Goal: Transaction & Acquisition: Purchase product/service

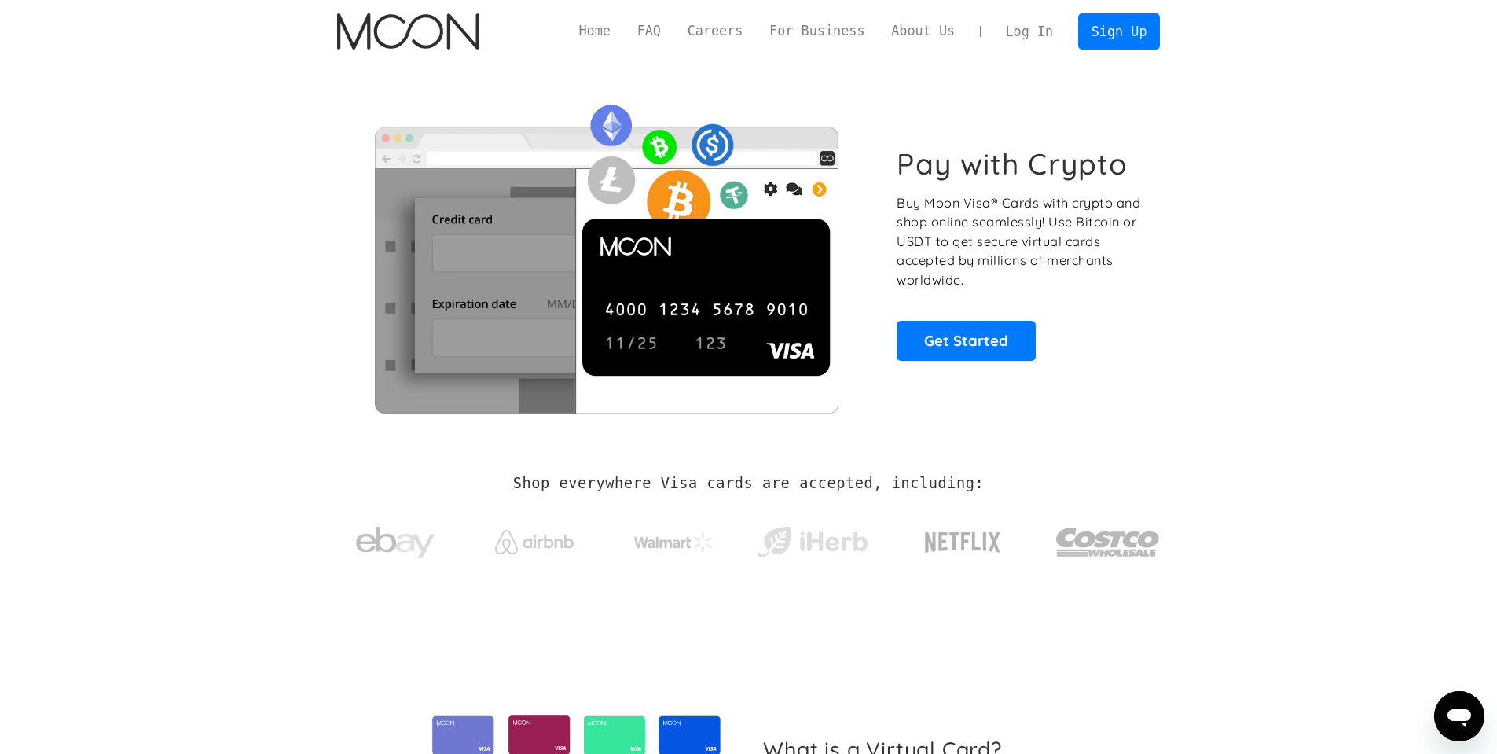
click at [1039, 36] on link "Log In" at bounding box center [1029, 31] width 74 height 35
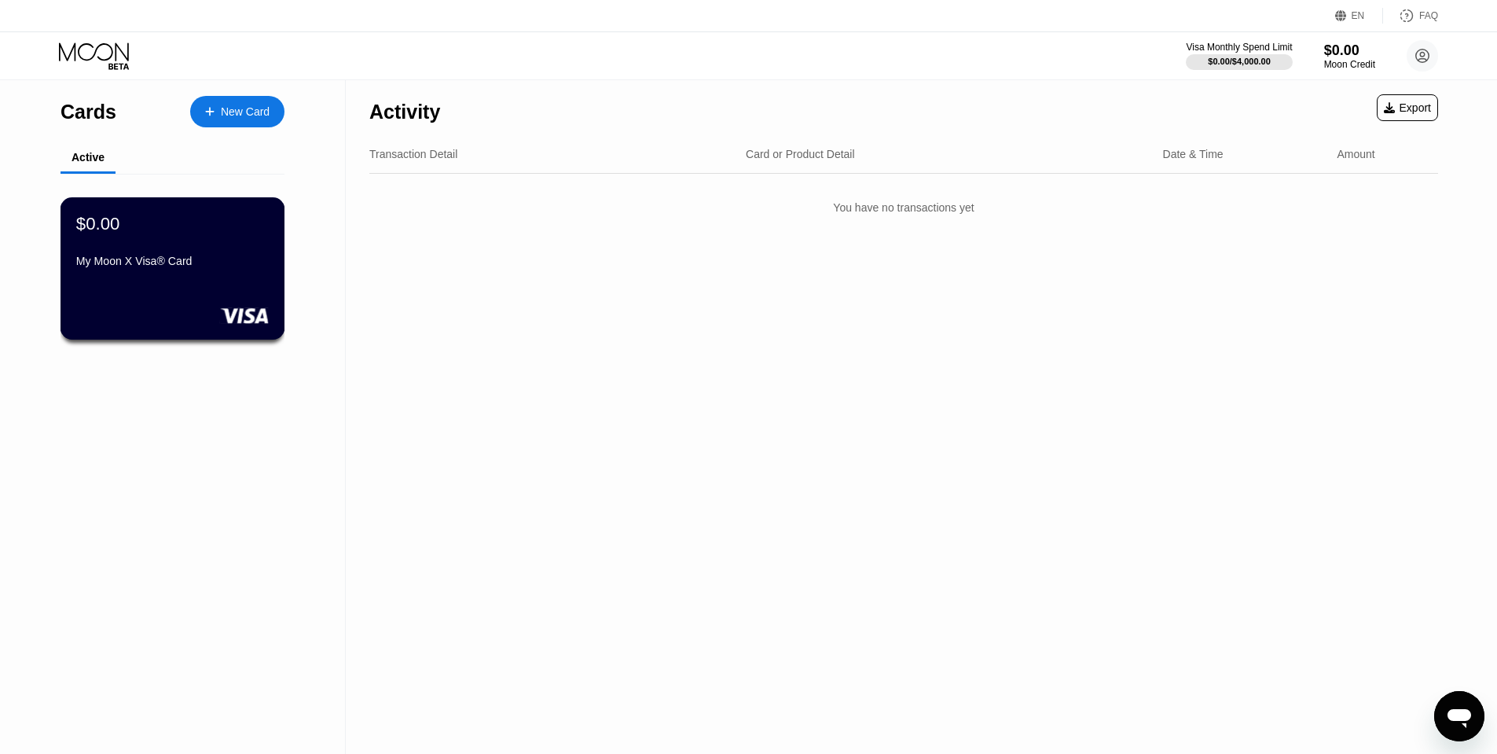
click at [169, 267] on div "My Moon X Visa® Card" at bounding box center [172, 264] width 193 height 19
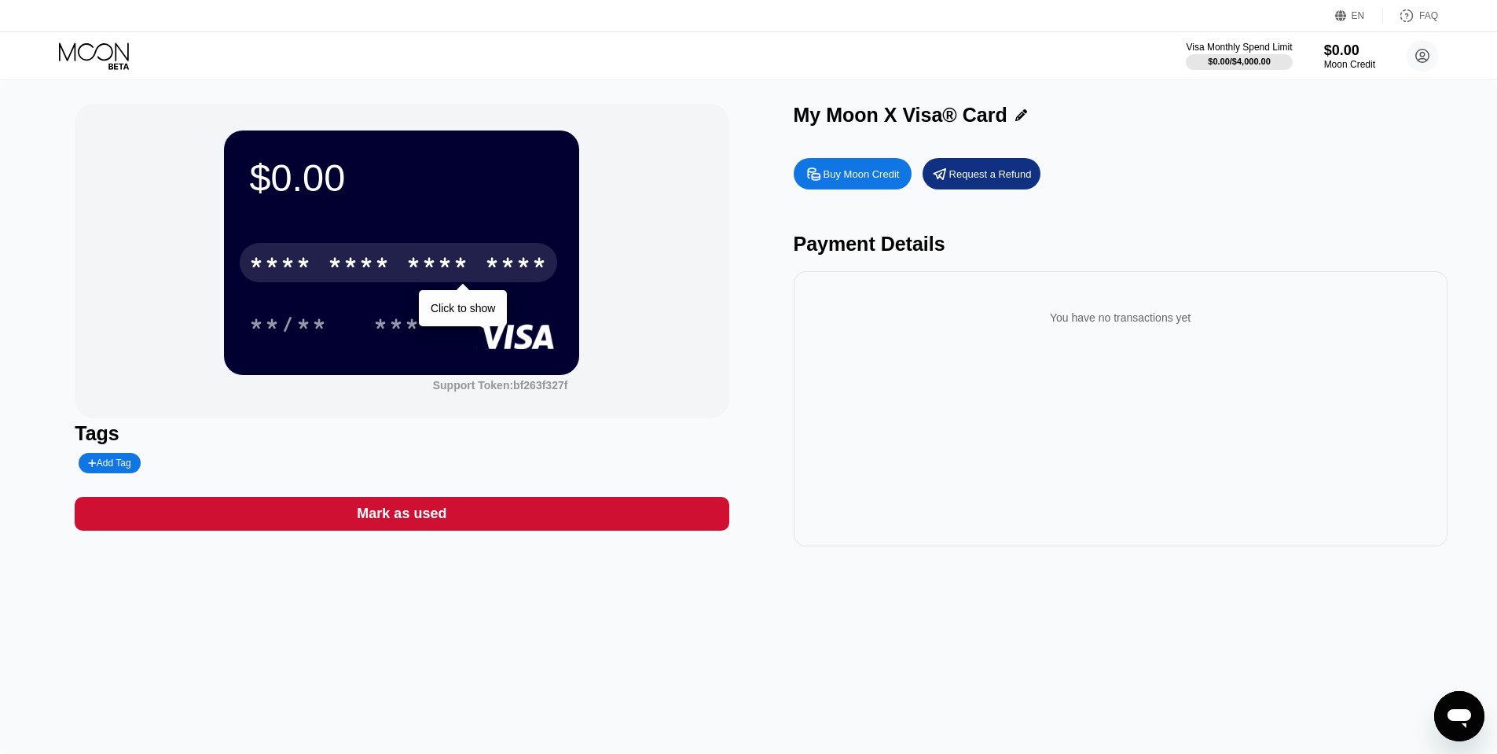
click at [442, 271] on div "* * * *" at bounding box center [437, 264] width 63 height 25
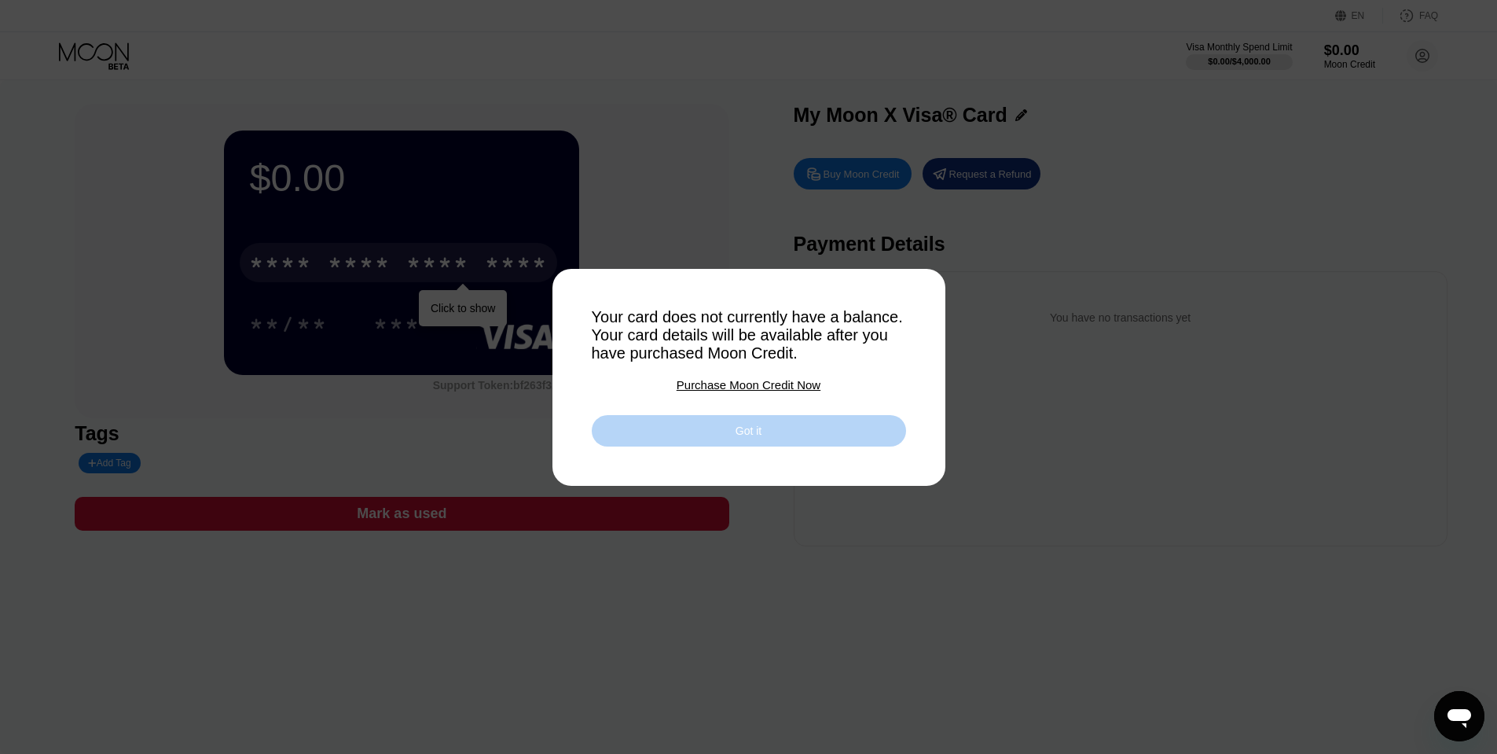
click at [758, 434] on div "Got it" at bounding box center [748, 431] width 26 height 14
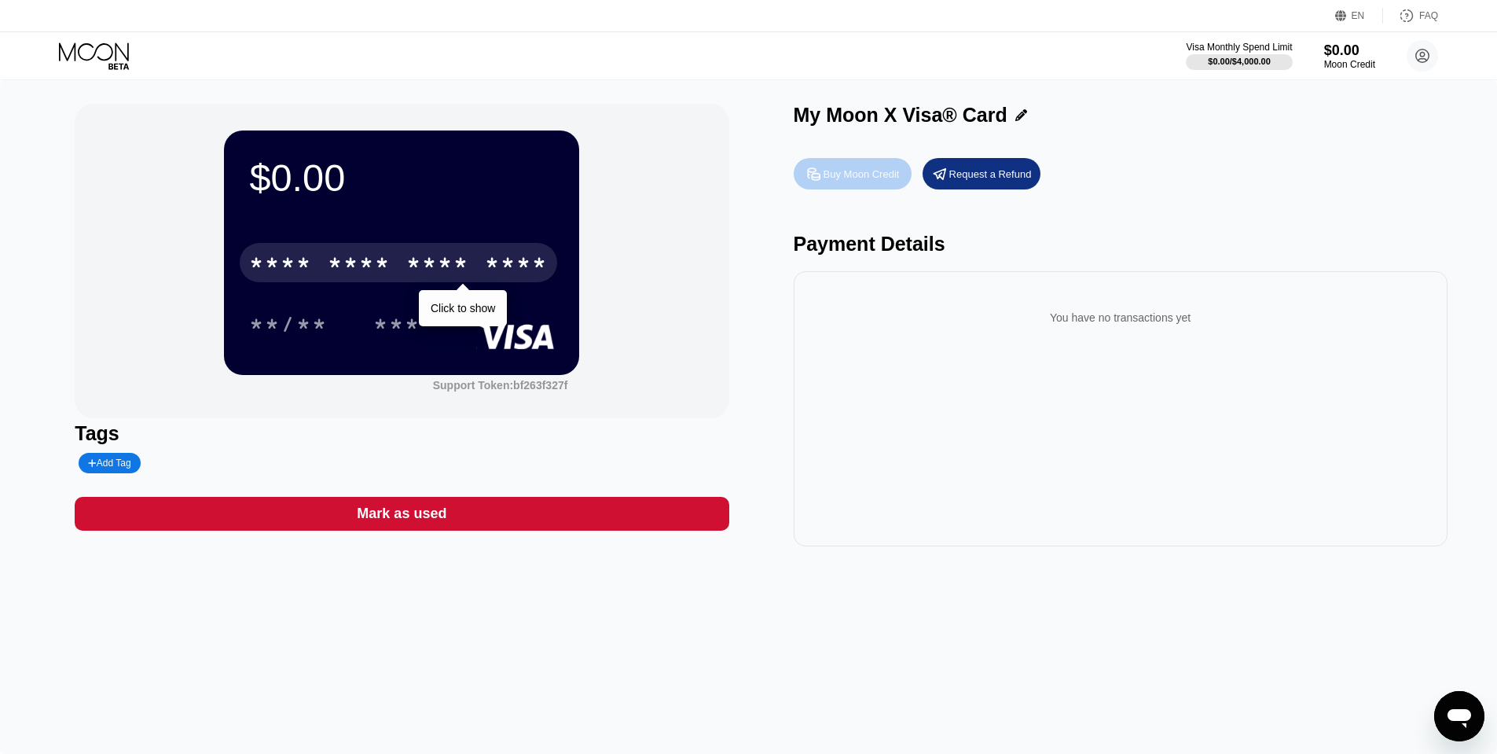
drag, startPoint x: 851, startPoint y: 178, endPoint x: 883, endPoint y: 239, distance: 68.5
click at [883, 239] on div "Buy Moon Credit Request a Refund Payment Details You have no transactions yet" at bounding box center [1121, 348] width 654 height 396
click at [860, 173] on div "Buy Moon Credit" at bounding box center [861, 173] width 76 height 13
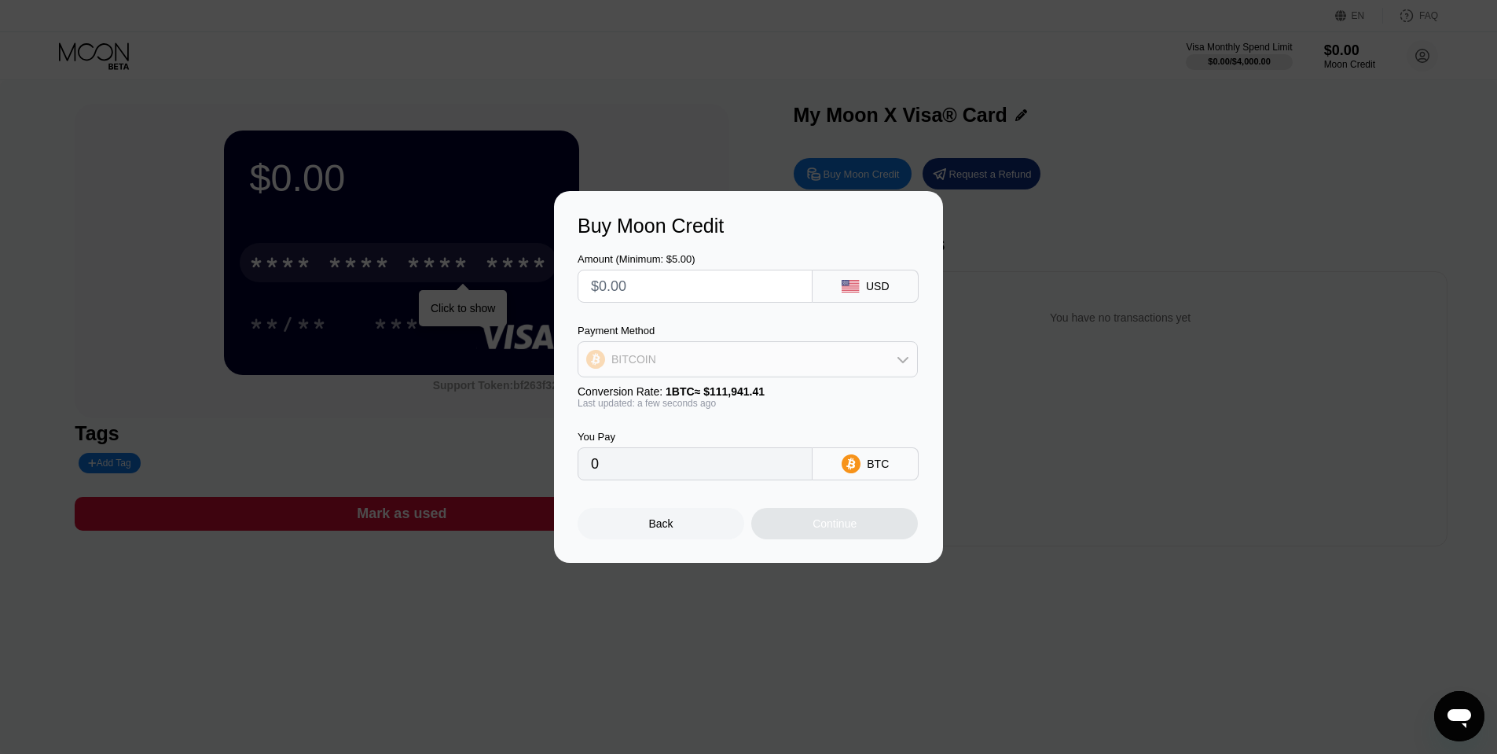
click at [840, 374] on div "BITCOIN" at bounding box center [747, 358] width 339 height 31
click at [732, 439] on div "USDT on TRON" at bounding box center [757, 437] width 296 height 13
type input "0.00"
click at [680, 515] on div "Back" at bounding box center [661, 523] width 167 height 31
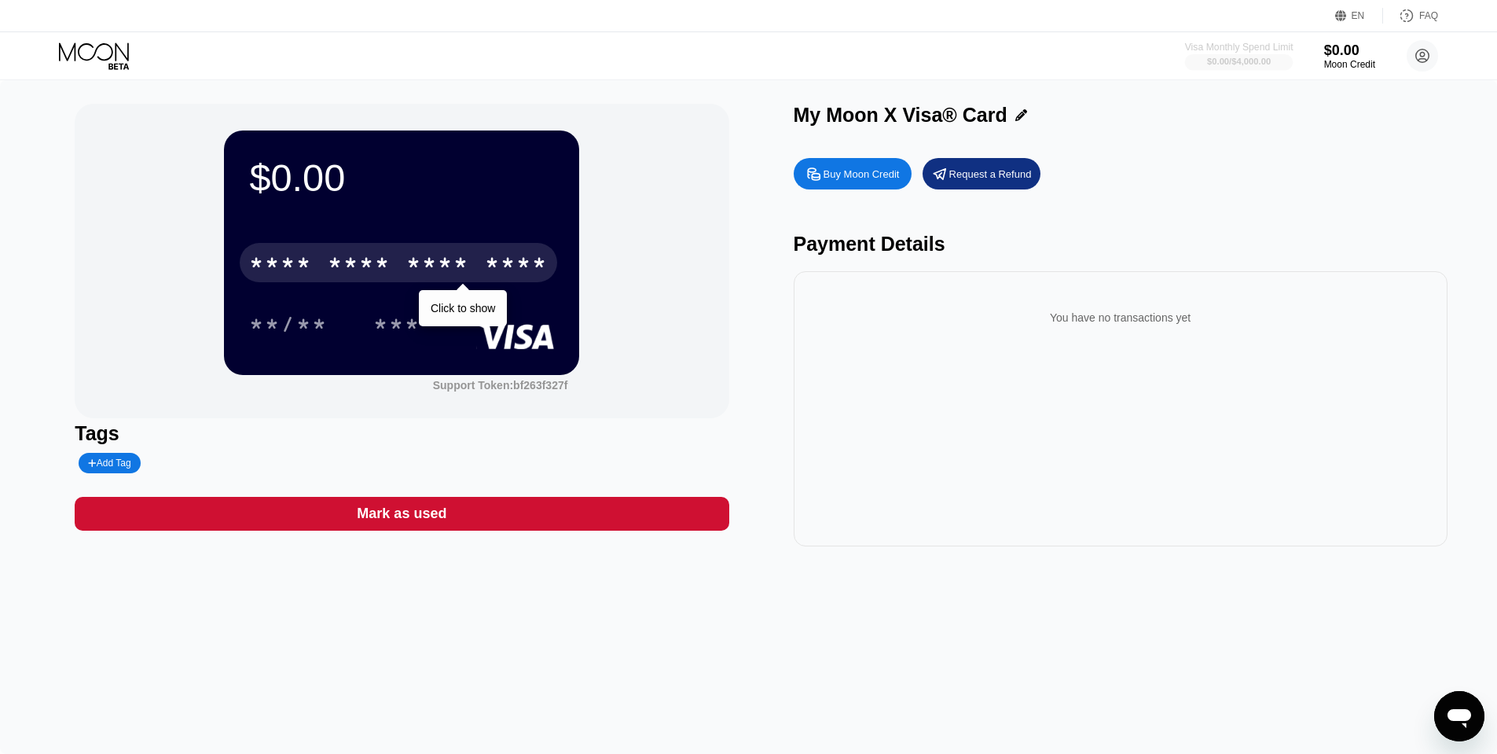
click at [1233, 57] on div "$0.00 / $4,000.00" at bounding box center [1239, 61] width 64 height 9
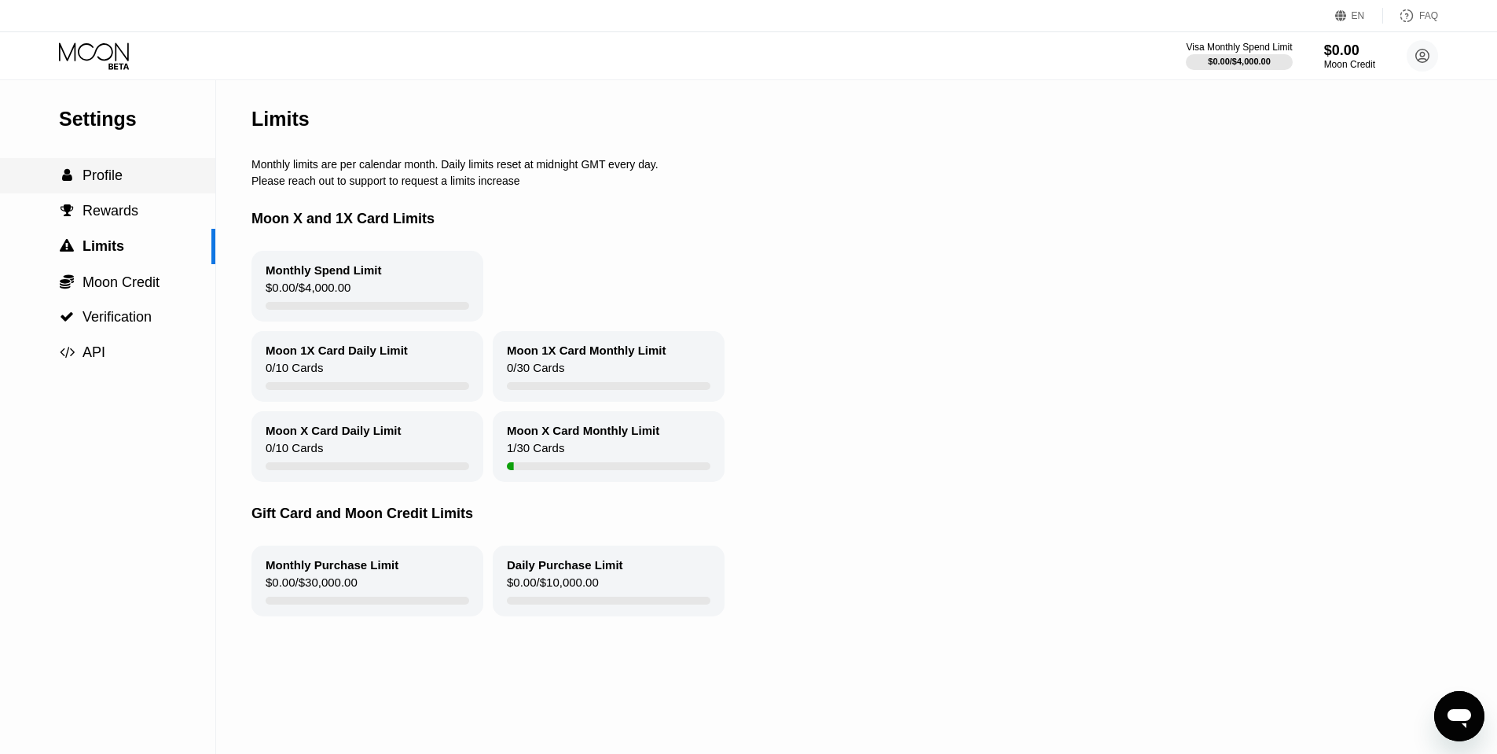
click at [141, 180] on div " Profile" at bounding box center [107, 175] width 215 height 17
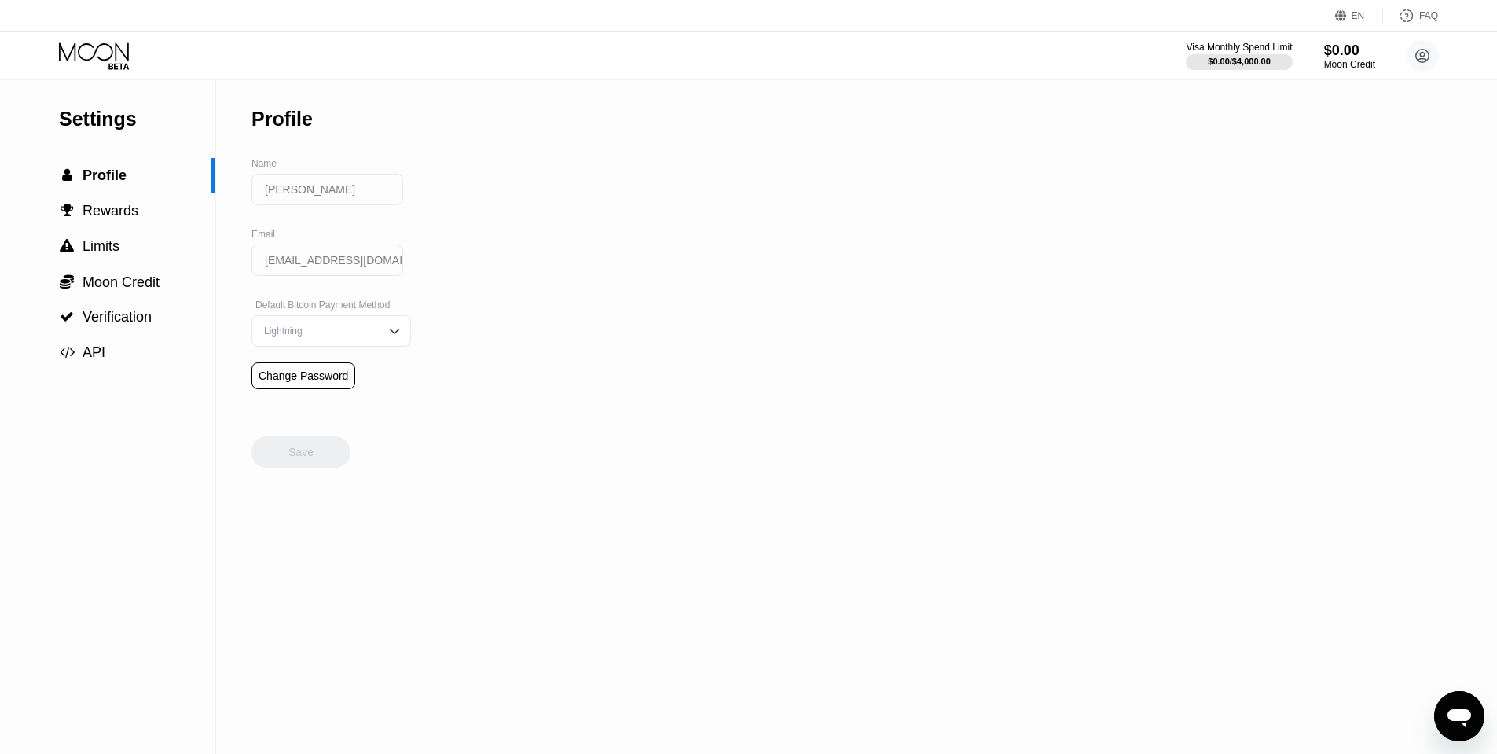
click at [314, 330] on div "Lightning" at bounding box center [319, 330] width 119 height 11
click at [317, 387] on div "On-Chain" at bounding box center [331, 393] width 158 height 31
click at [290, 442] on div "Save" at bounding box center [300, 451] width 99 height 31
click at [128, 318] on span "Verification" at bounding box center [117, 317] width 69 height 16
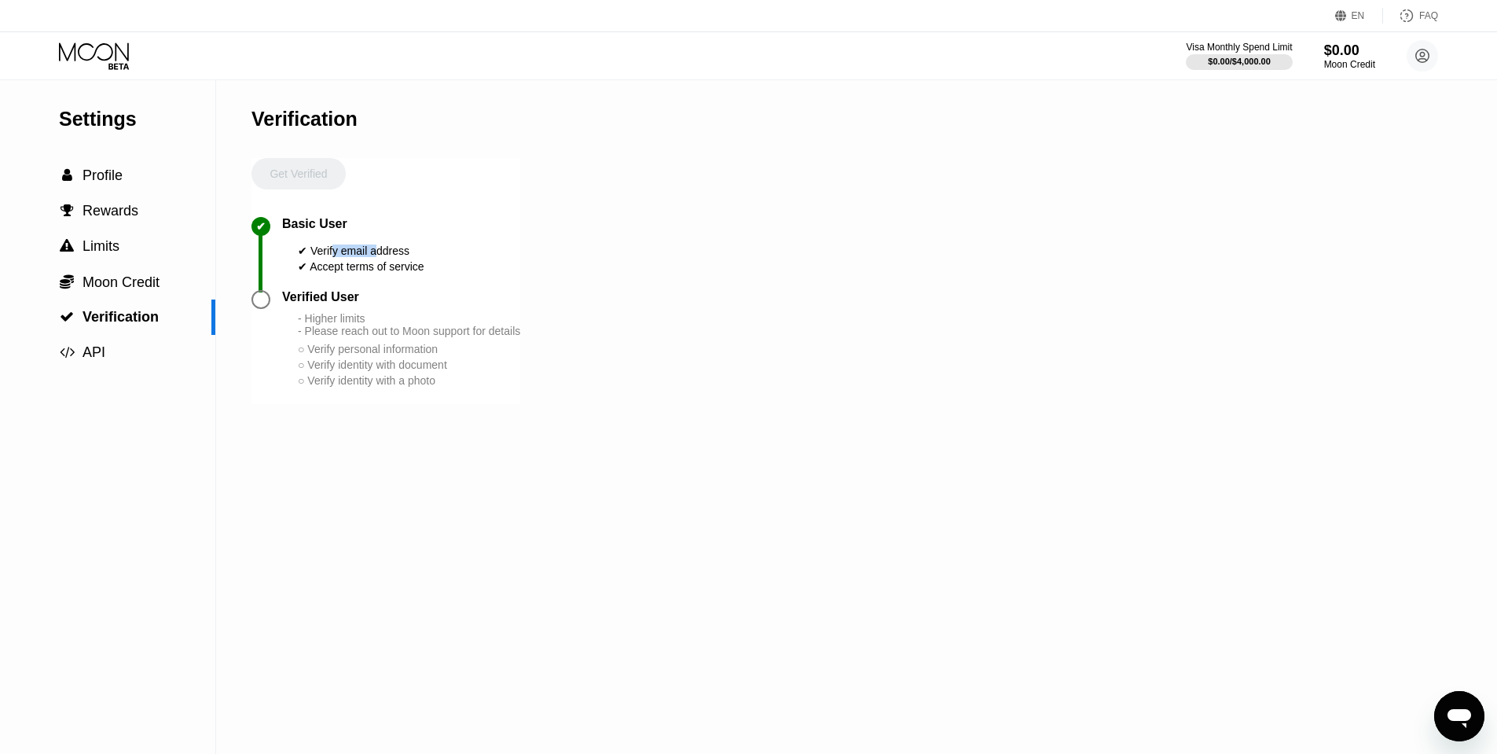
drag, startPoint x: 331, startPoint y: 248, endPoint x: 376, endPoint y: 255, distance: 45.3
click at [375, 254] on div "✔ Verify email address" at bounding box center [361, 250] width 127 height 13
click at [406, 268] on div "✔ Accept terms of service" at bounding box center [361, 266] width 127 height 13
drag, startPoint x: 298, startPoint y: 319, endPoint x: 611, endPoint y: 336, distance: 313.2
click at [611, 336] on div "Settings  Profile  Rewards  Limits  Moon Credit  Verification  API Verifi…" at bounding box center [748, 416] width 1497 height 673
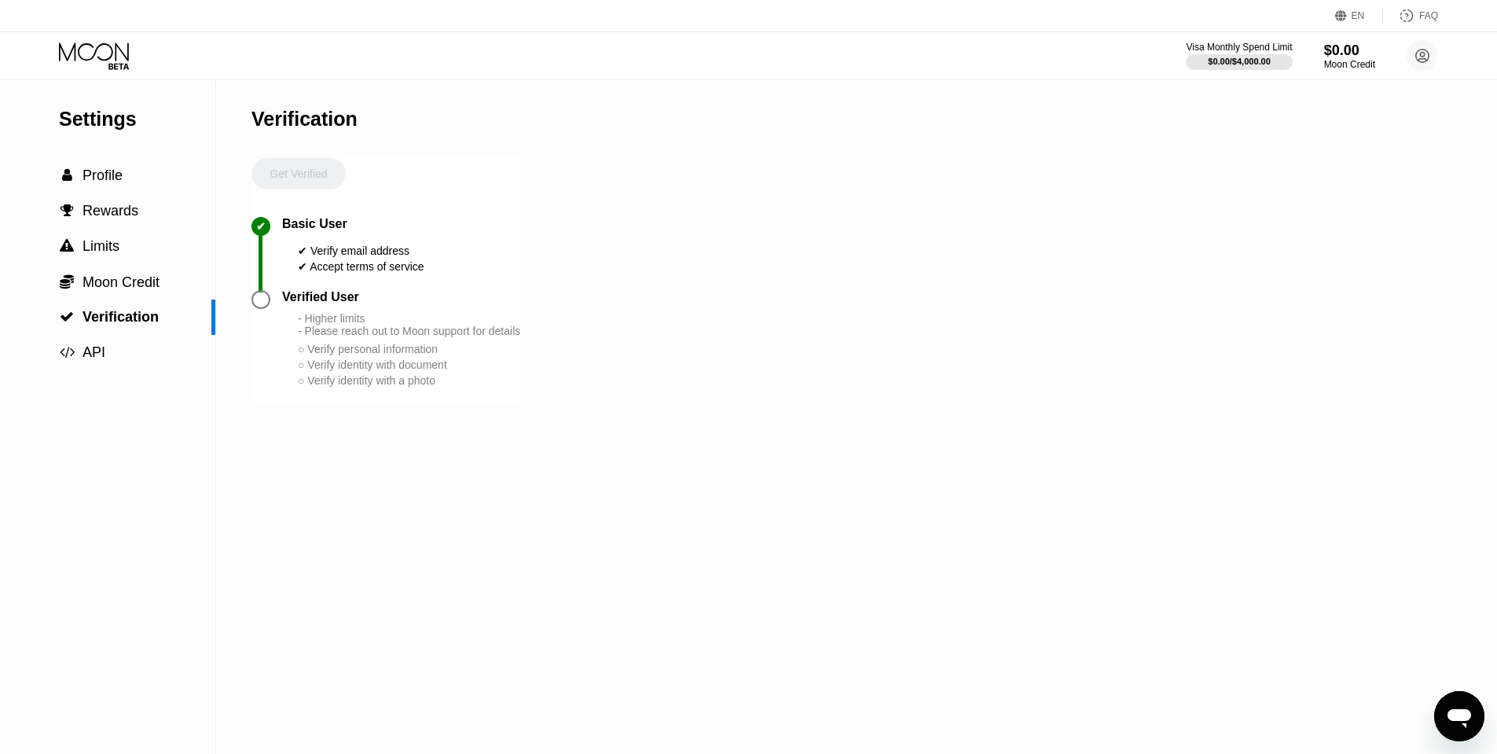
drag, startPoint x: 475, startPoint y: 391, endPoint x: 321, endPoint y: 340, distance: 162.8
click at [321, 341] on div "Verified User - Higher limits - Please reach out to Moon support for details ○ …" at bounding box center [385, 347] width 269 height 114
click at [317, 337] on div "- Higher limits - Please reach out to Moon support for details" at bounding box center [409, 324] width 222 height 25
click at [361, 372] on div "- Higher limits - Please reach out to Moon support for details ○ Verify persona…" at bounding box center [409, 350] width 222 height 76
click at [144, 183] on div " Profile" at bounding box center [107, 175] width 215 height 17
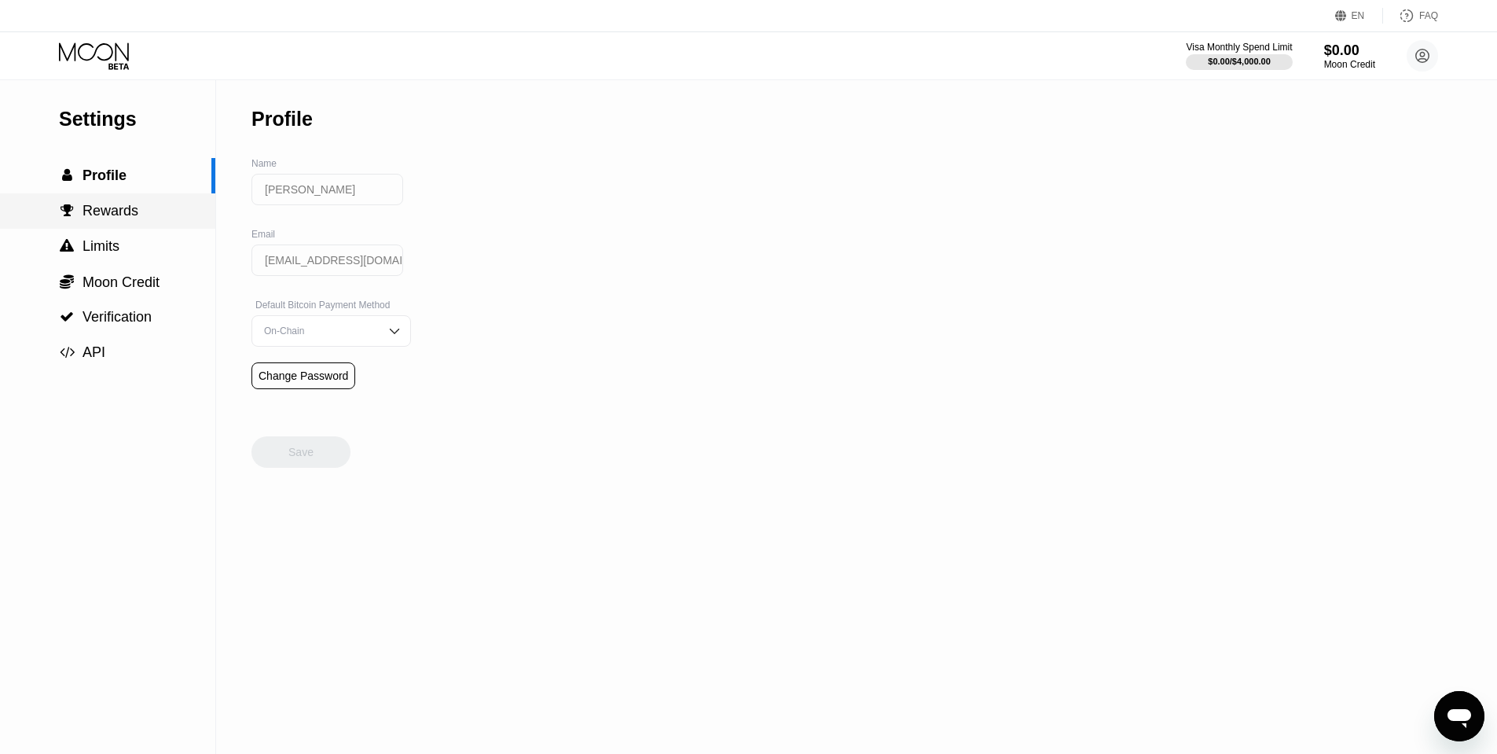
click at [144, 206] on div " Rewards" at bounding box center [107, 211] width 215 height 17
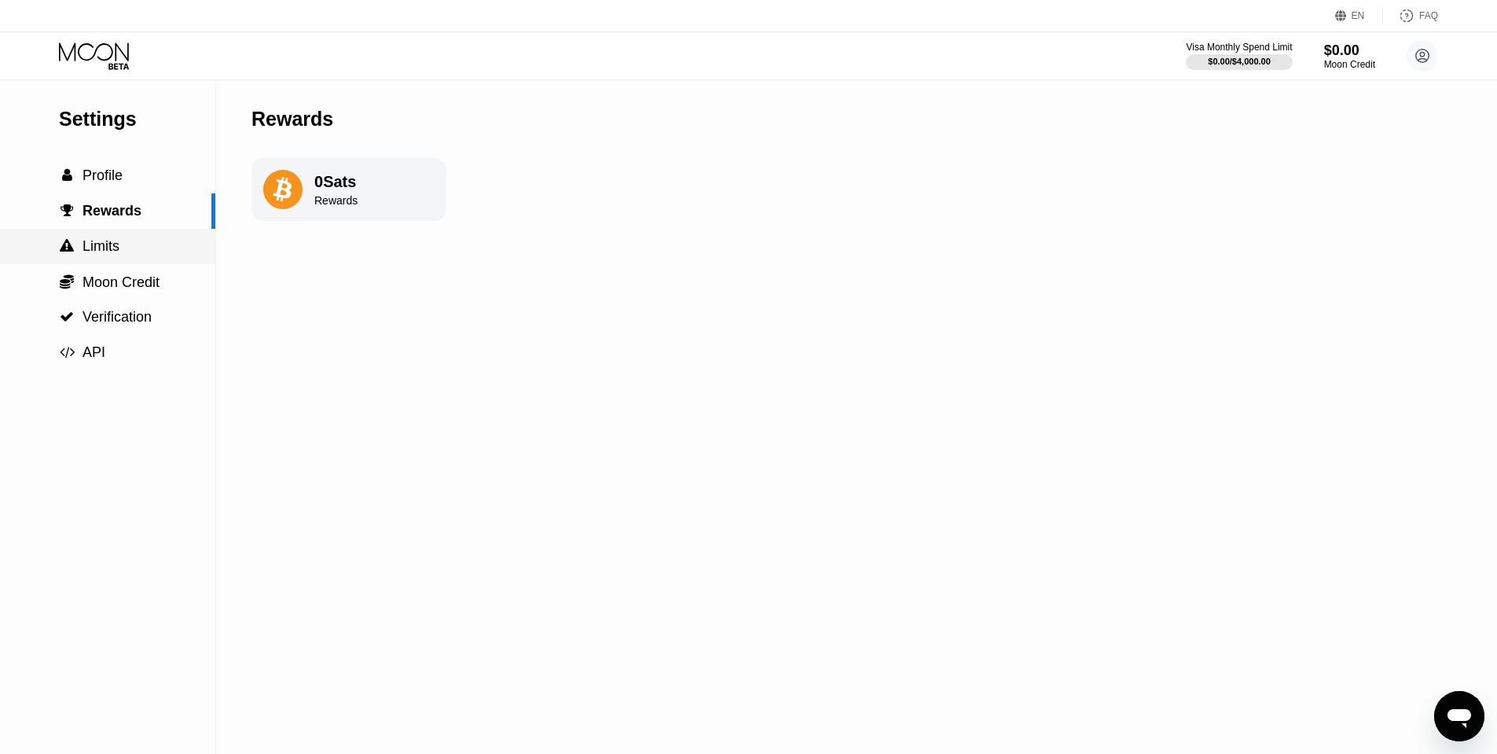
click at [138, 244] on div " Limits" at bounding box center [107, 246] width 215 height 17
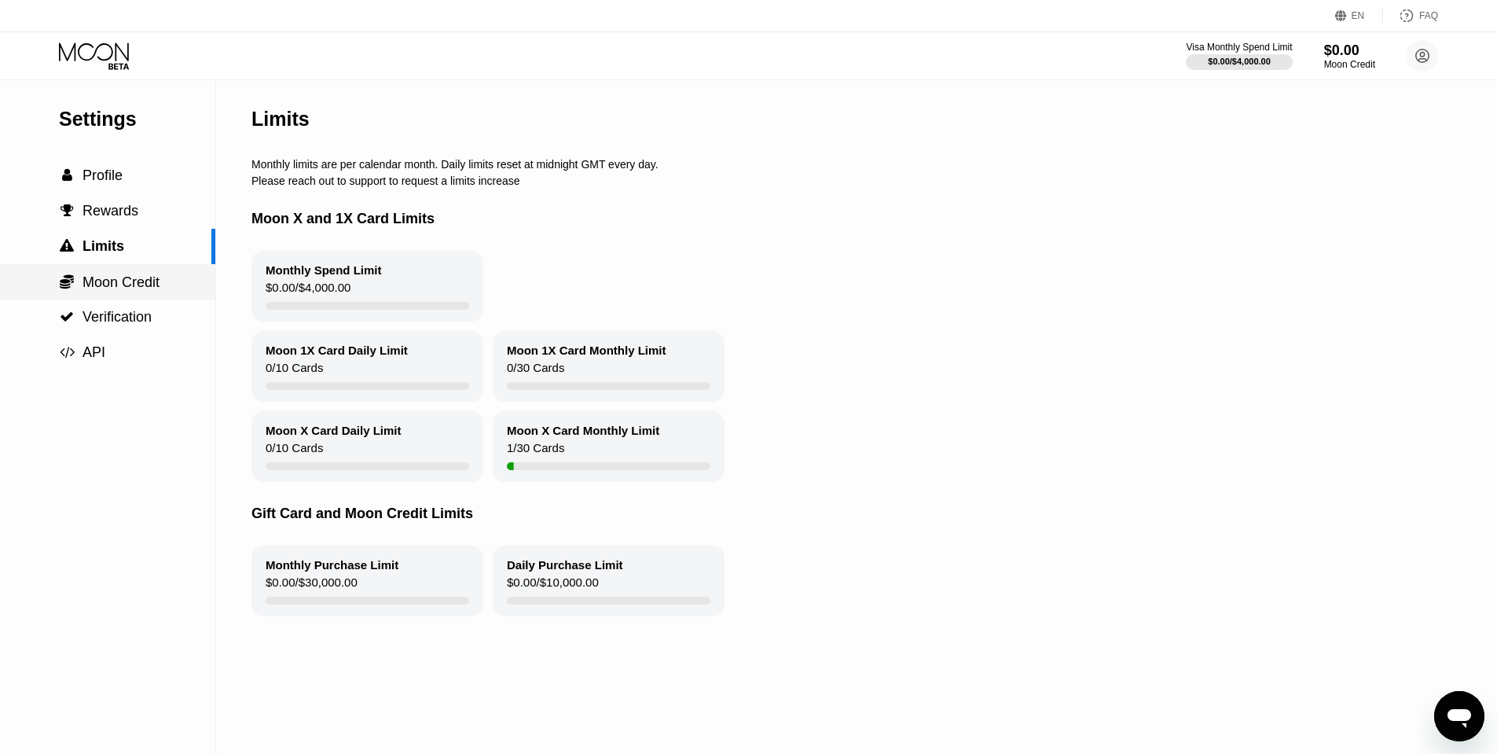
click at [137, 271] on div " Moon Credit" at bounding box center [107, 281] width 215 height 35
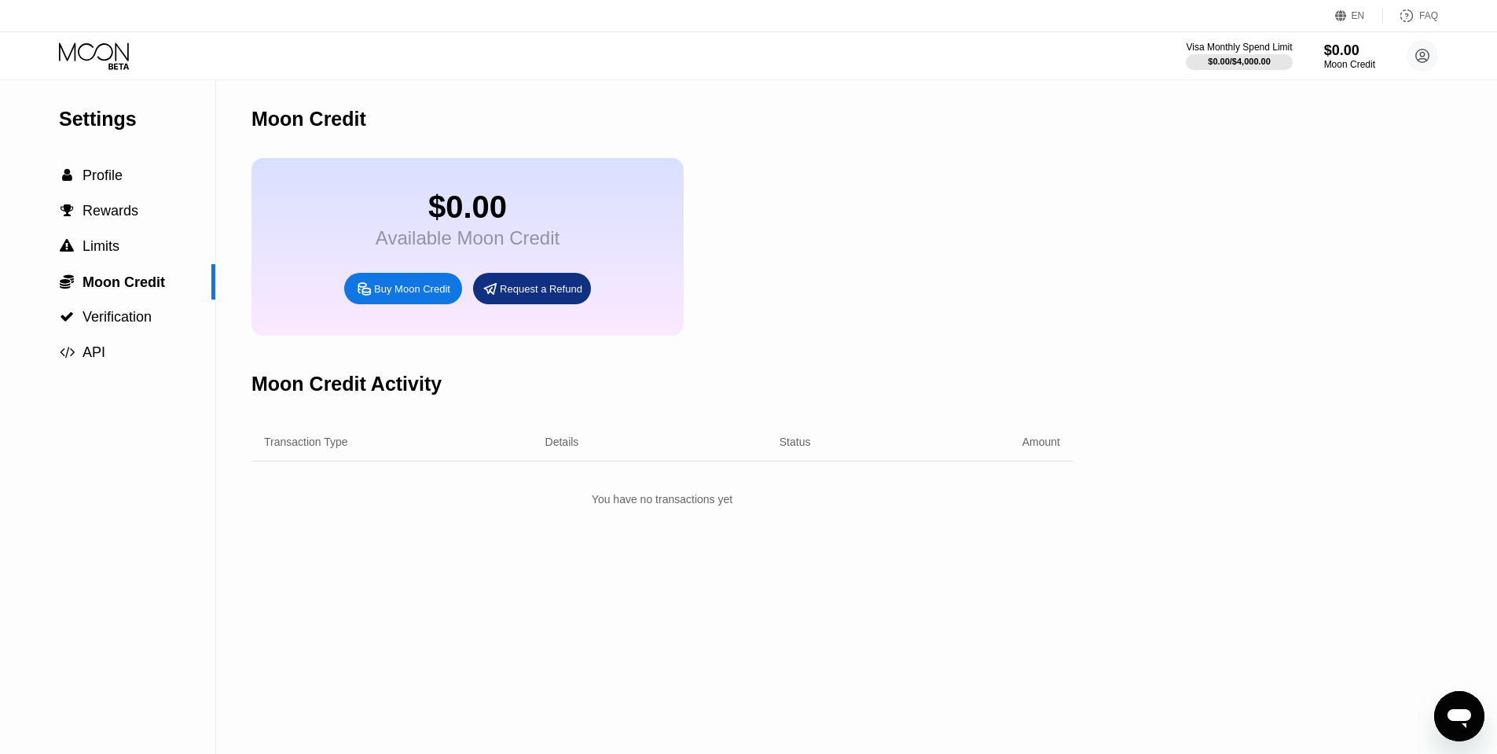
click at [113, 27] on div "EN Language Select an item Save FAQ" at bounding box center [748, 16] width 1497 height 32
click at [111, 82] on div "Settings  Profile  Rewards  Limits  Moon Credit  Verification  API" at bounding box center [107, 225] width 215 height 290
click at [117, 60] on icon at bounding box center [95, 56] width 73 height 28
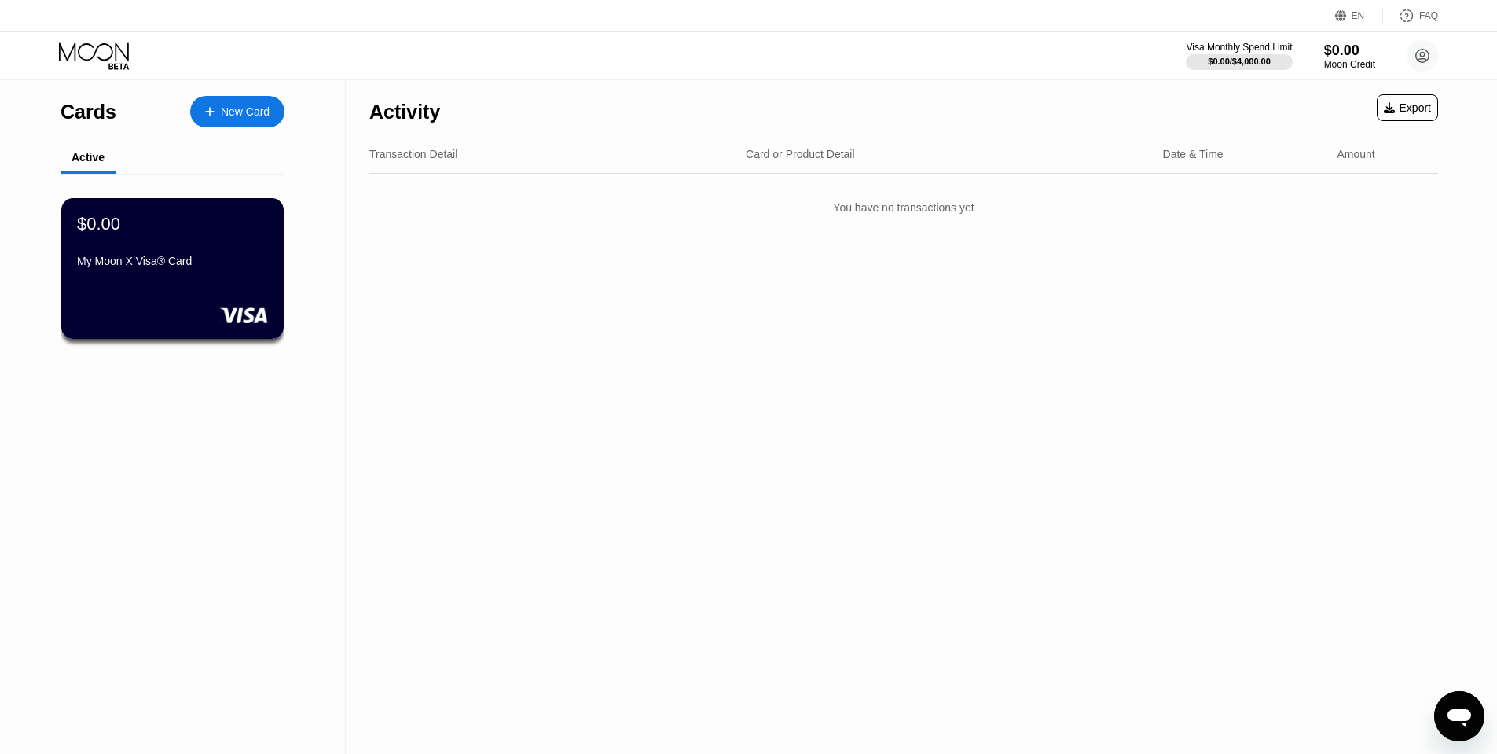
click at [200, 111] on div "New Card" at bounding box center [237, 111] width 94 height 31
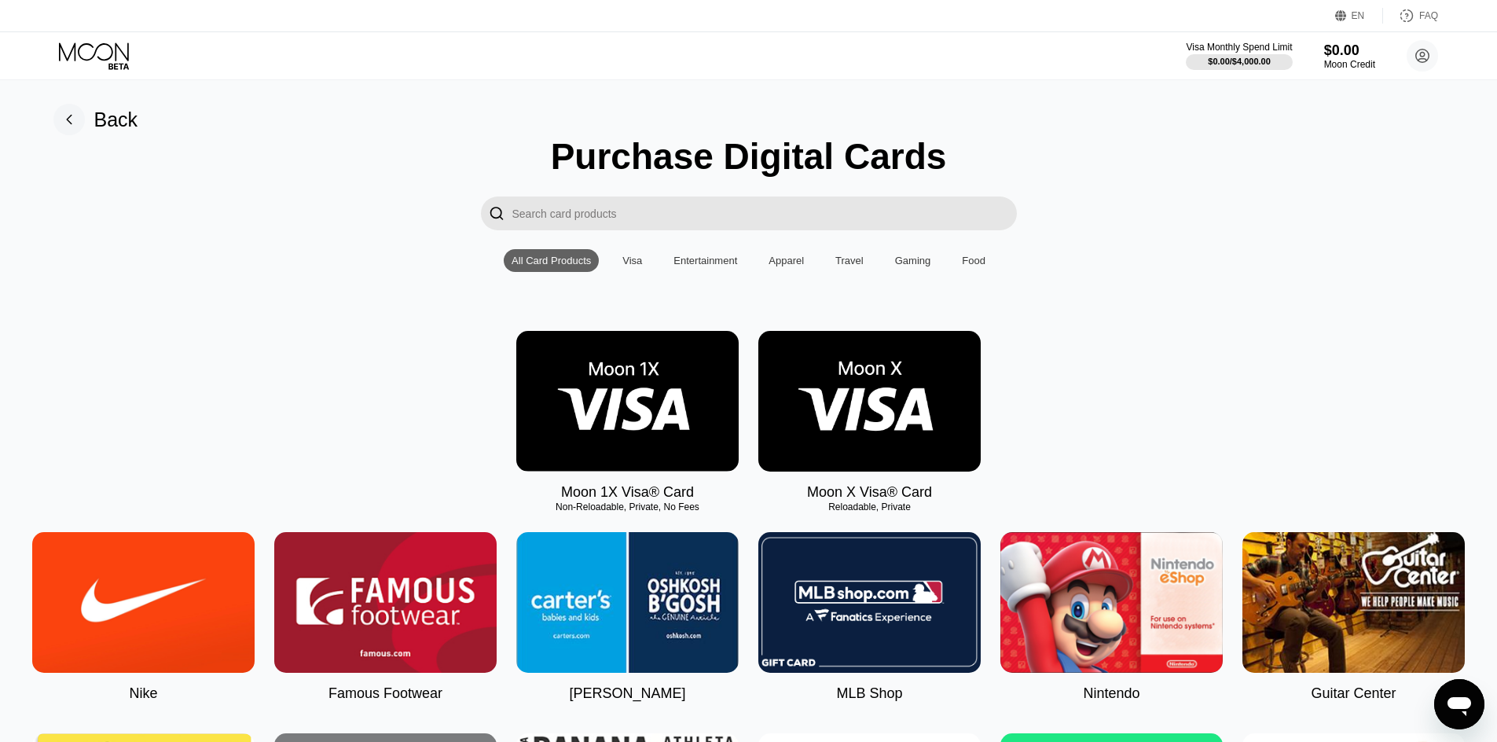
click at [626, 387] on img at bounding box center [627, 401] width 222 height 141
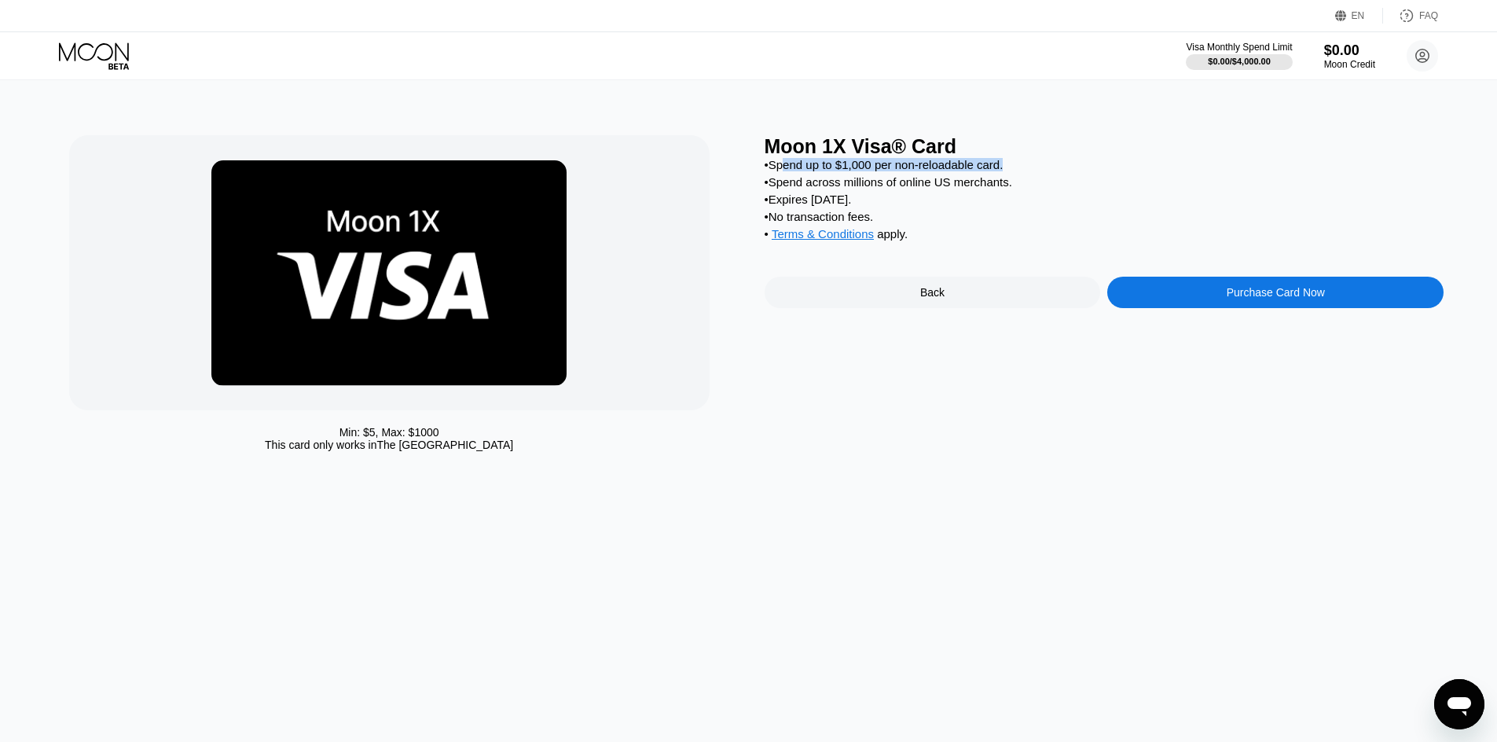
drag, startPoint x: 782, startPoint y: 164, endPoint x: 1051, endPoint y: 172, distance: 269.6
click at [1051, 172] on div "• Spend up to $1,000 per non-reloadable card. • Spend across millions of online…" at bounding box center [1105, 203] width 680 height 90
drag, startPoint x: 1025, startPoint y: 192, endPoint x: 788, endPoint y: 175, distance: 237.9
click at [788, 175] on div "• Spend up to $1,000 per non-reloadable card. • Spend across millions of online…" at bounding box center [1105, 203] width 680 height 90
click at [774, 185] on div "• Spend across millions of online US merchants." at bounding box center [1105, 181] width 680 height 13
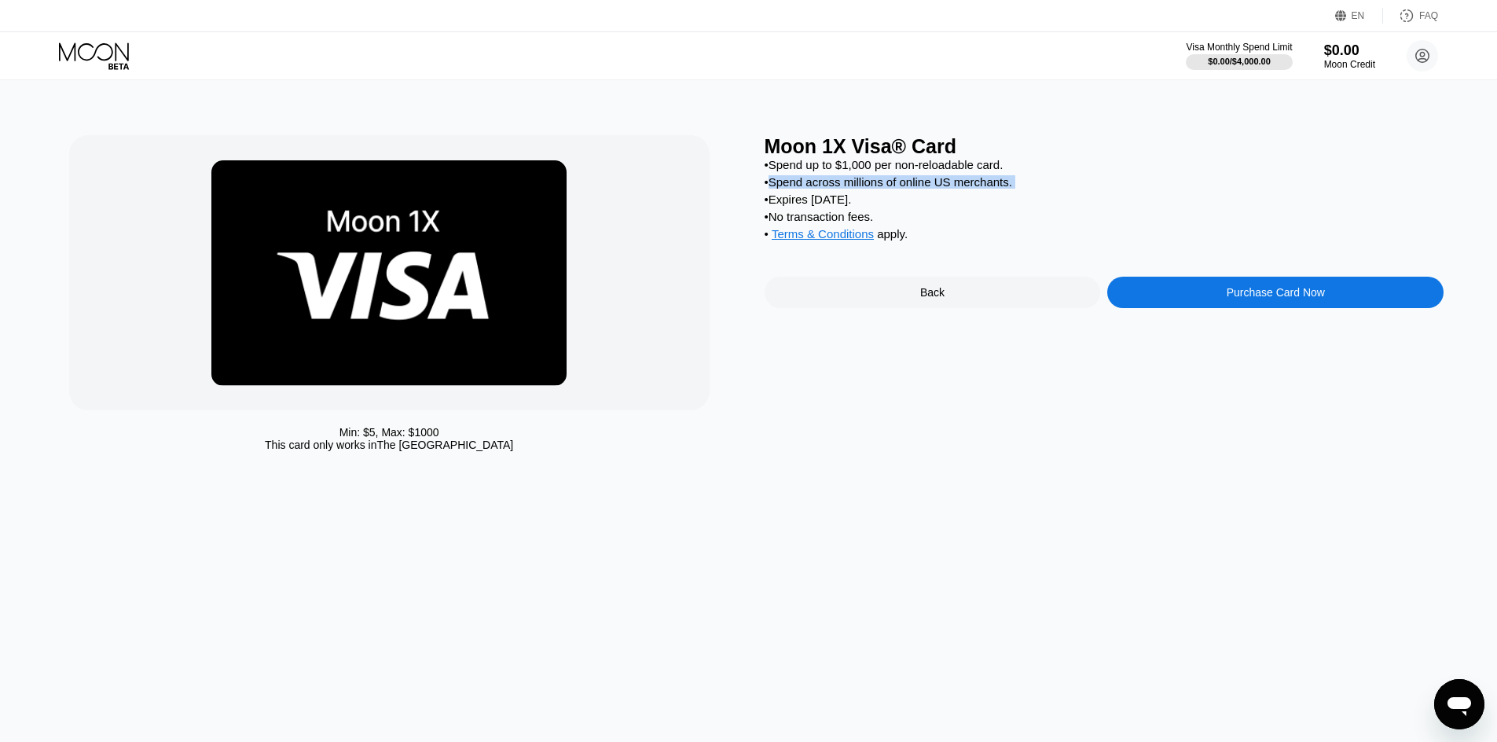
drag, startPoint x: 774, startPoint y: 185, endPoint x: 1122, endPoint y: 191, distance: 348.1
click at [1122, 191] on div "• Spend up to $1,000 per non-reloadable card. • Spend across millions of online…" at bounding box center [1105, 203] width 680 height 90
click at [790, 193] on div "• Spend up to $1,000 per non-reloadable card. • Spend across millions of online…" at bounding box center [1105, 203] width 680 height 90
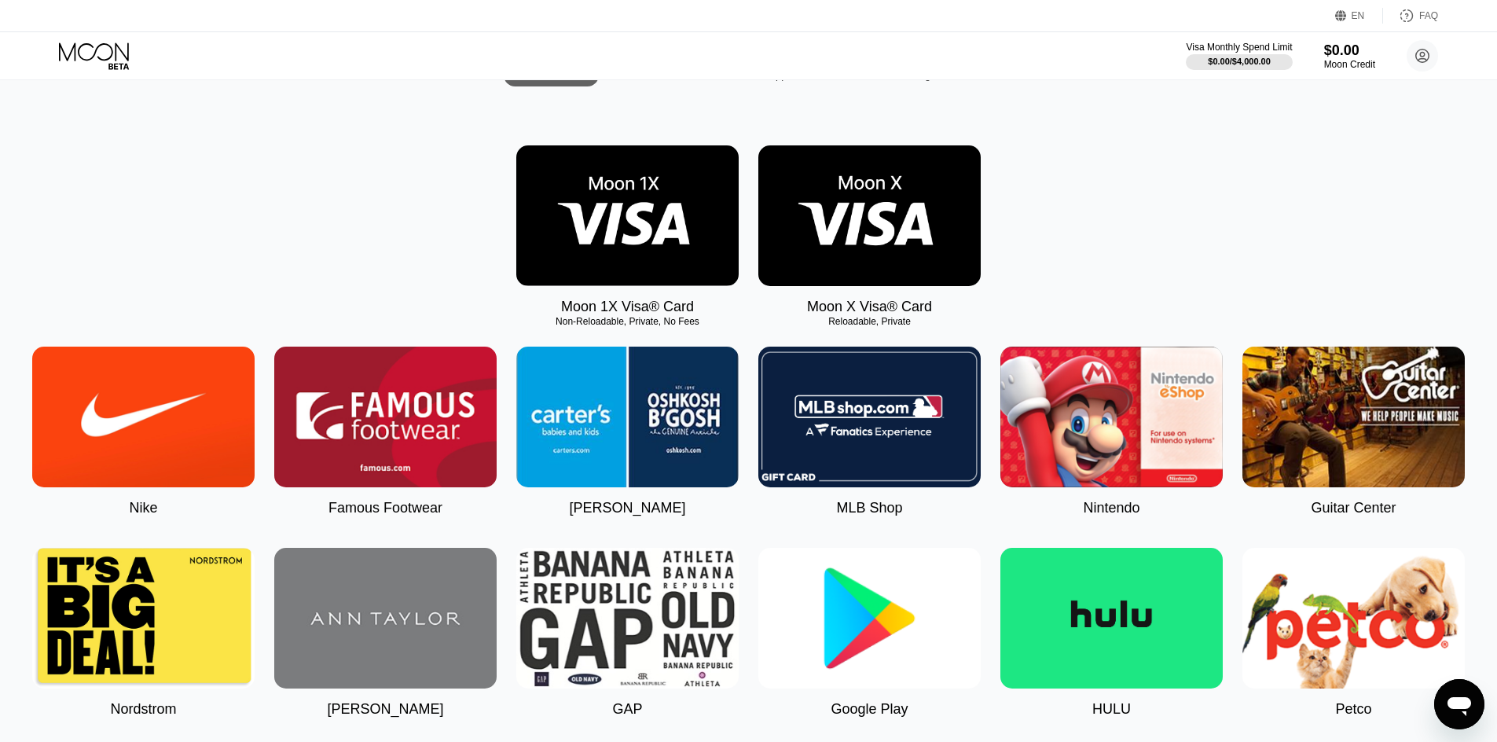
scroll to position [377, 0]
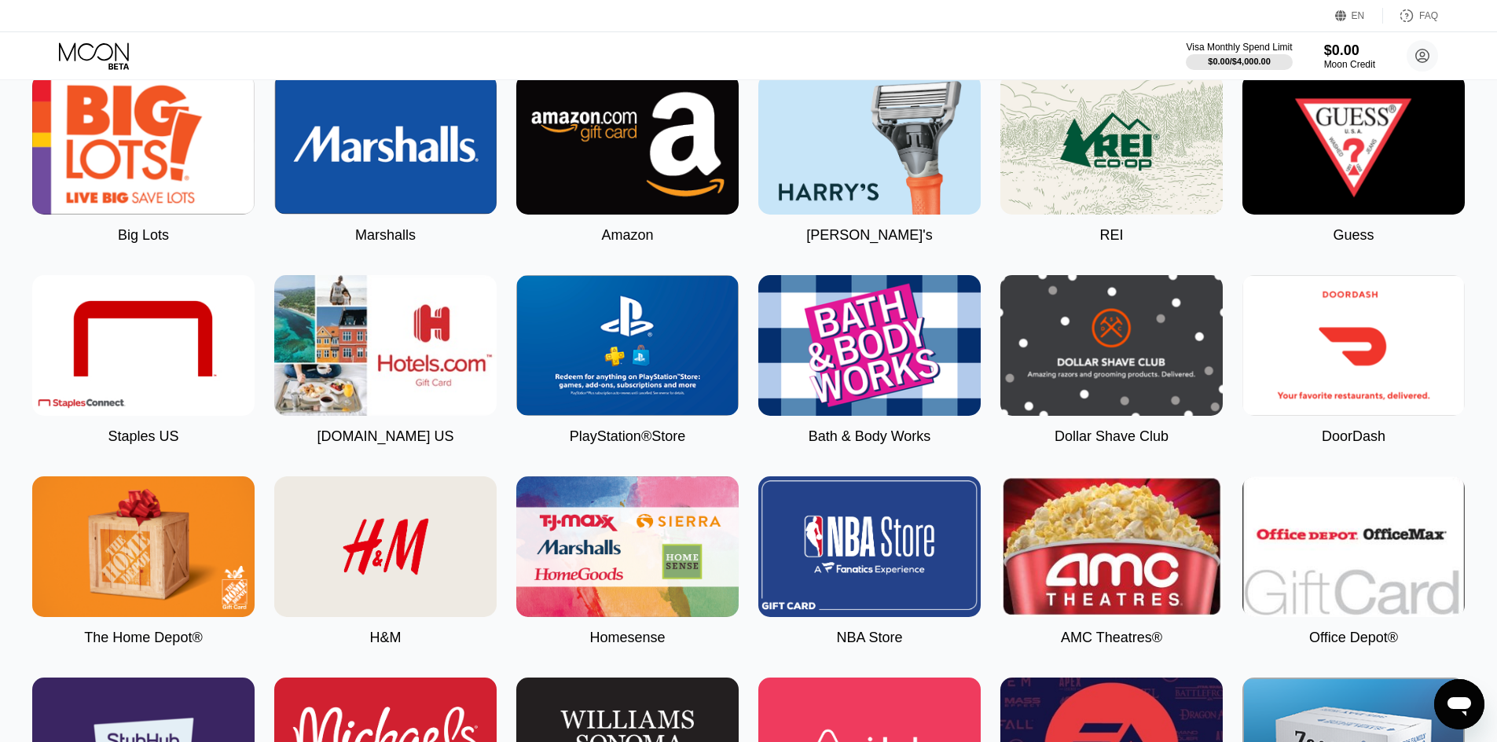
scroll to position [1603, 0]
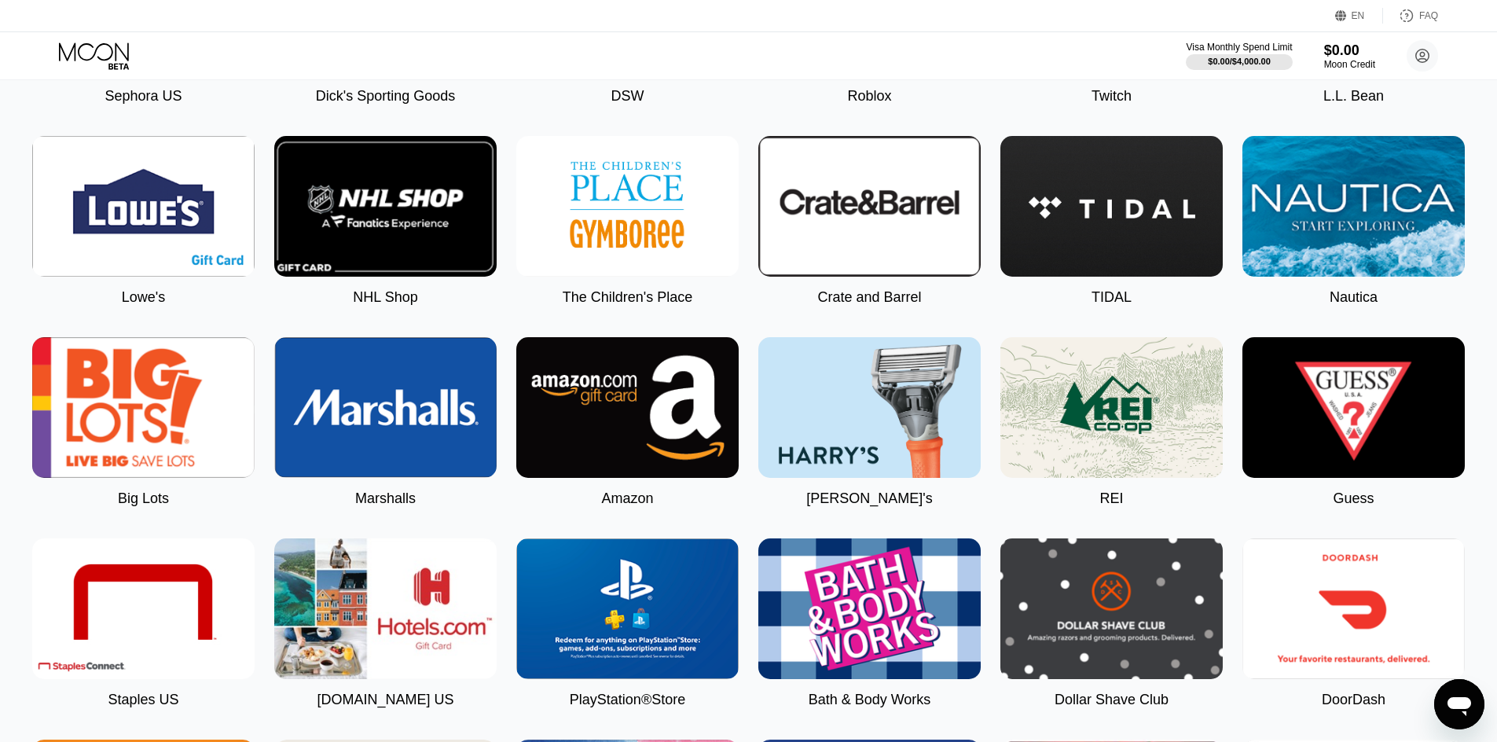
click at [623, 404] on img at bounding box center [627, 407] width 222 height 141
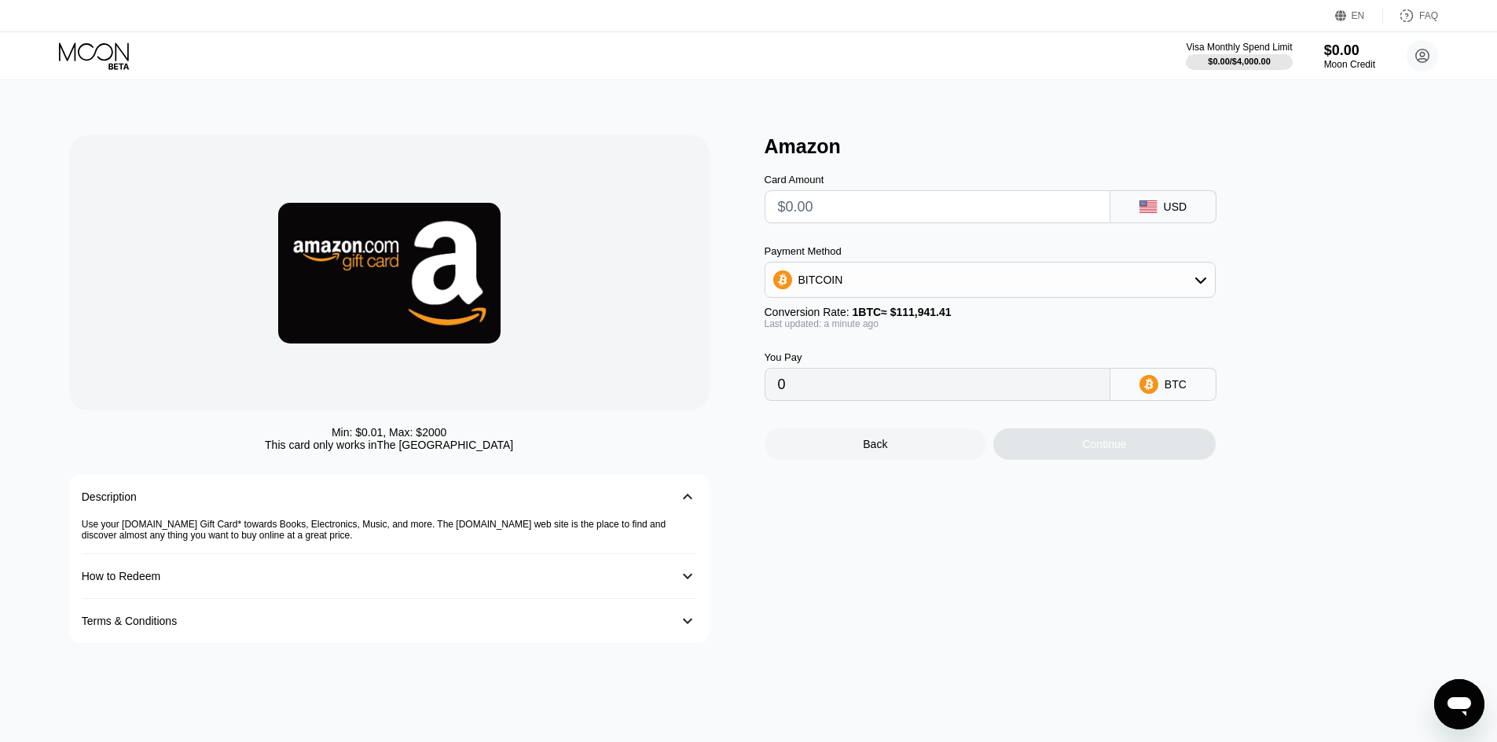
drag, startPoint x: 337, startPoint y: 440, endPoint x: 552, endPoint y: 447, distance: 214.6
click at [552, 447] on div "Min: $ 0.01 , Max: $ 2000 This card only works in The United States" at bounding box center [389, 438] width 640 height 25
drag, startPoint x: 340, startPoint y: 436, endPoint x: 297, endPoint y: 431, distance: 43.5
click at [310, 433] on div "Min: $ 0.01 , Max: $ 2000 This card only works in The United States" at bounding box center [389, 438] width 640 height 25
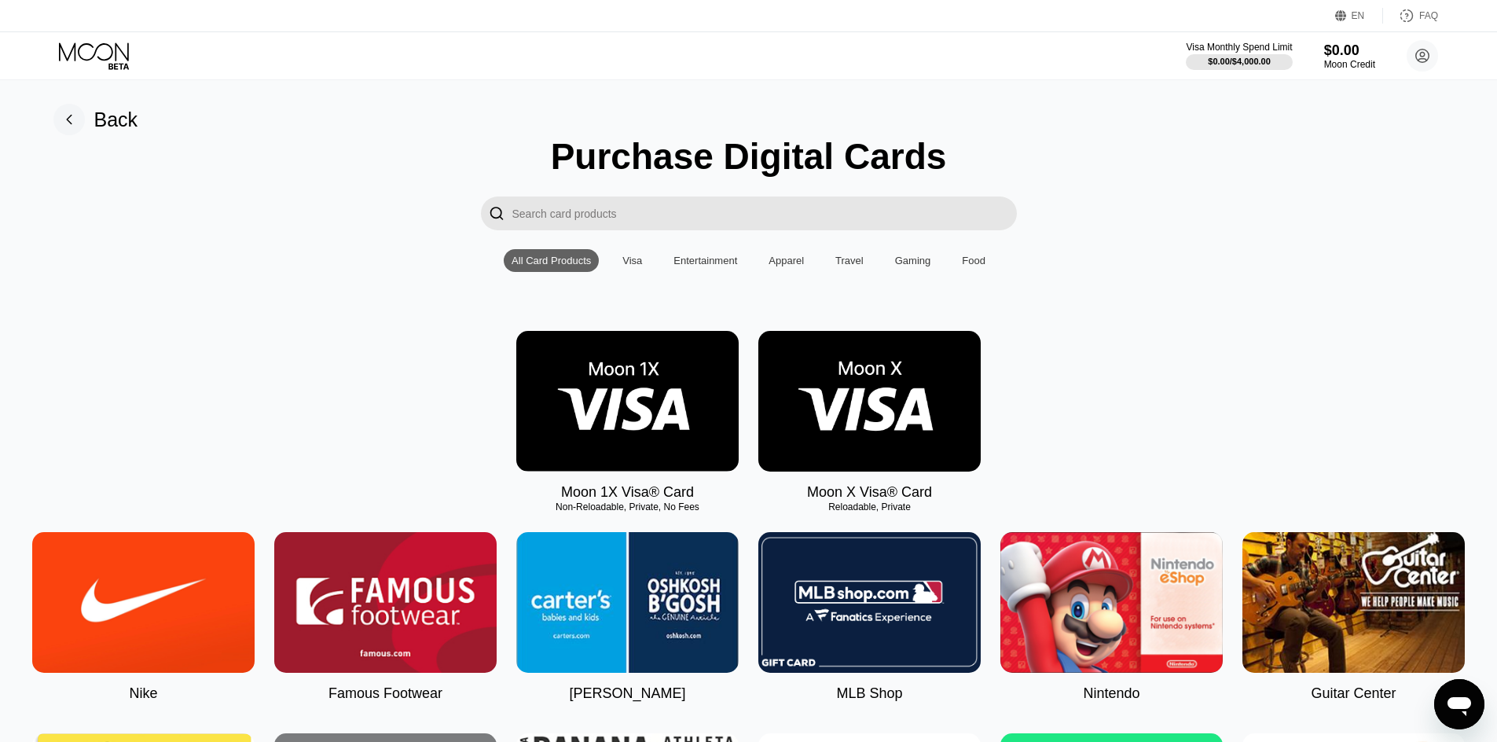
click at [849, 395] on img at bounding box center [869, 401] width 222 height 141
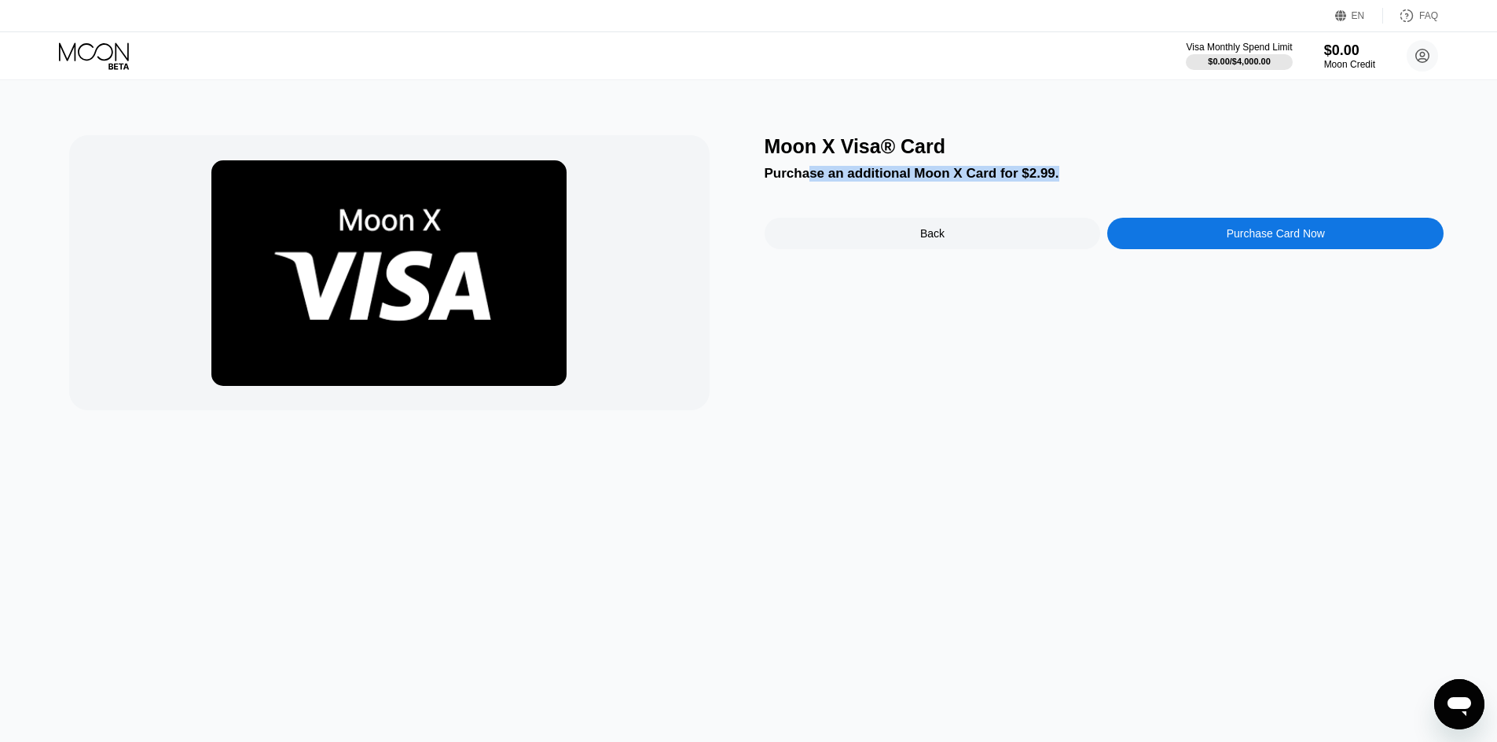
drag, startPoint x: 805, startPoint y: 172, endPoint x: 1138, endPoint y: 183, distance: 332.6
click at [1138, 183] on div "Moon X Visa® Card Purchase an additional Moon X Card for $2.99. Back Purchase C…" at bounding box center [1105, 272] width 680 height 275
click at [786, 164] on div "Moon X Visa® Card Purchase an additional Moon X Card for $2.99. Back Purchase C…" at bounding box center [1105, 272] width 680 height 275
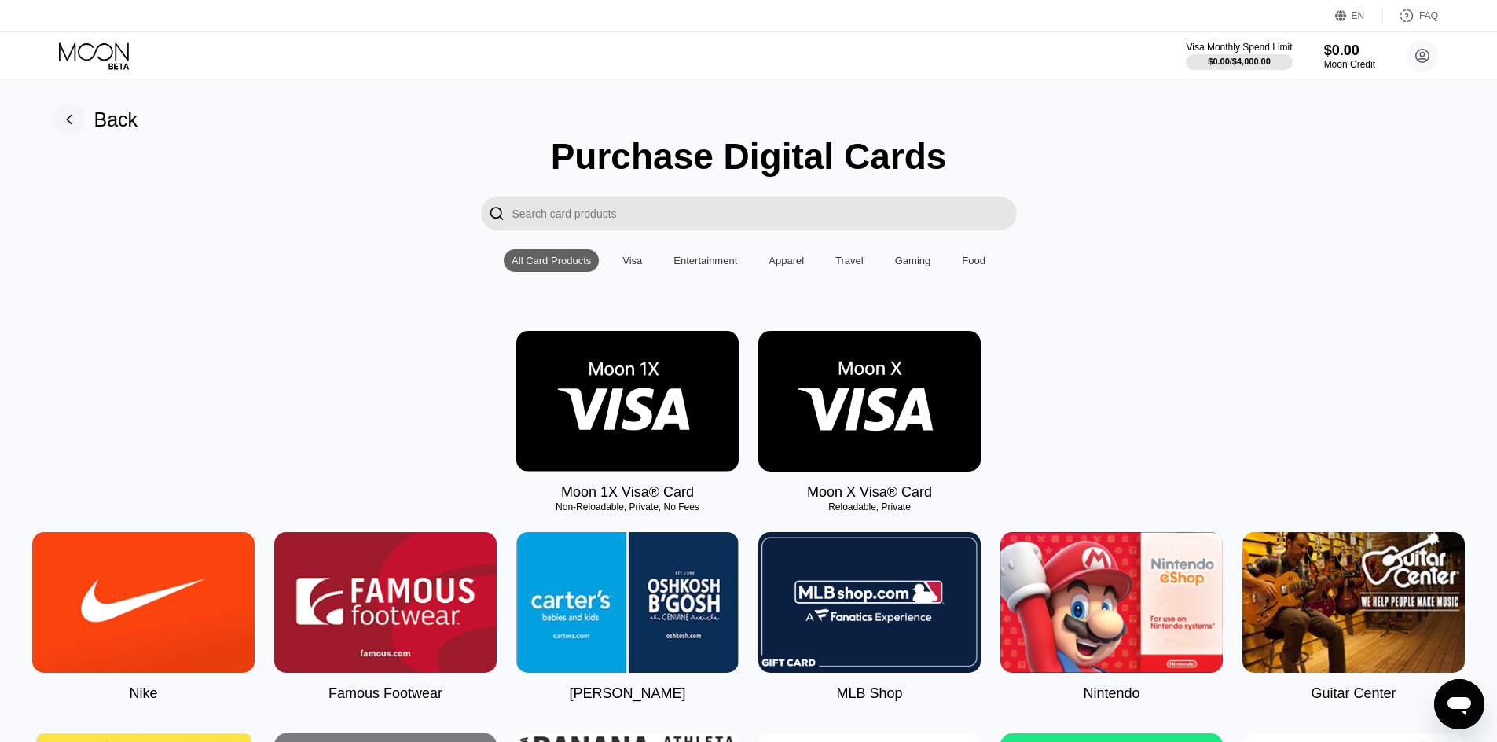
click at [859, 431] on img at bounding box center [869, 401] width 222 height 141
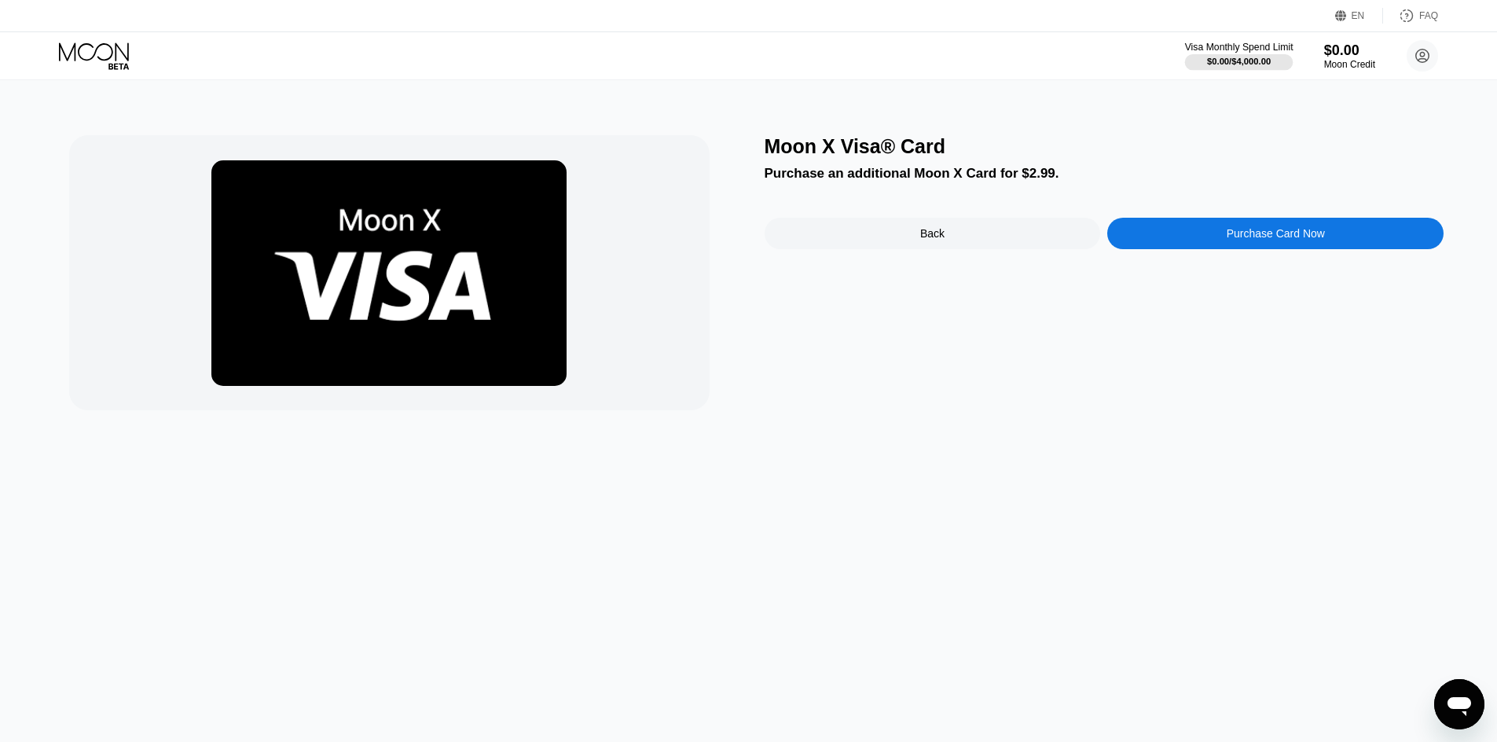
click at [1256, 66] on div "$0.00 / $4,000.00" at bounding box center [1239, 61] width 64 height 9
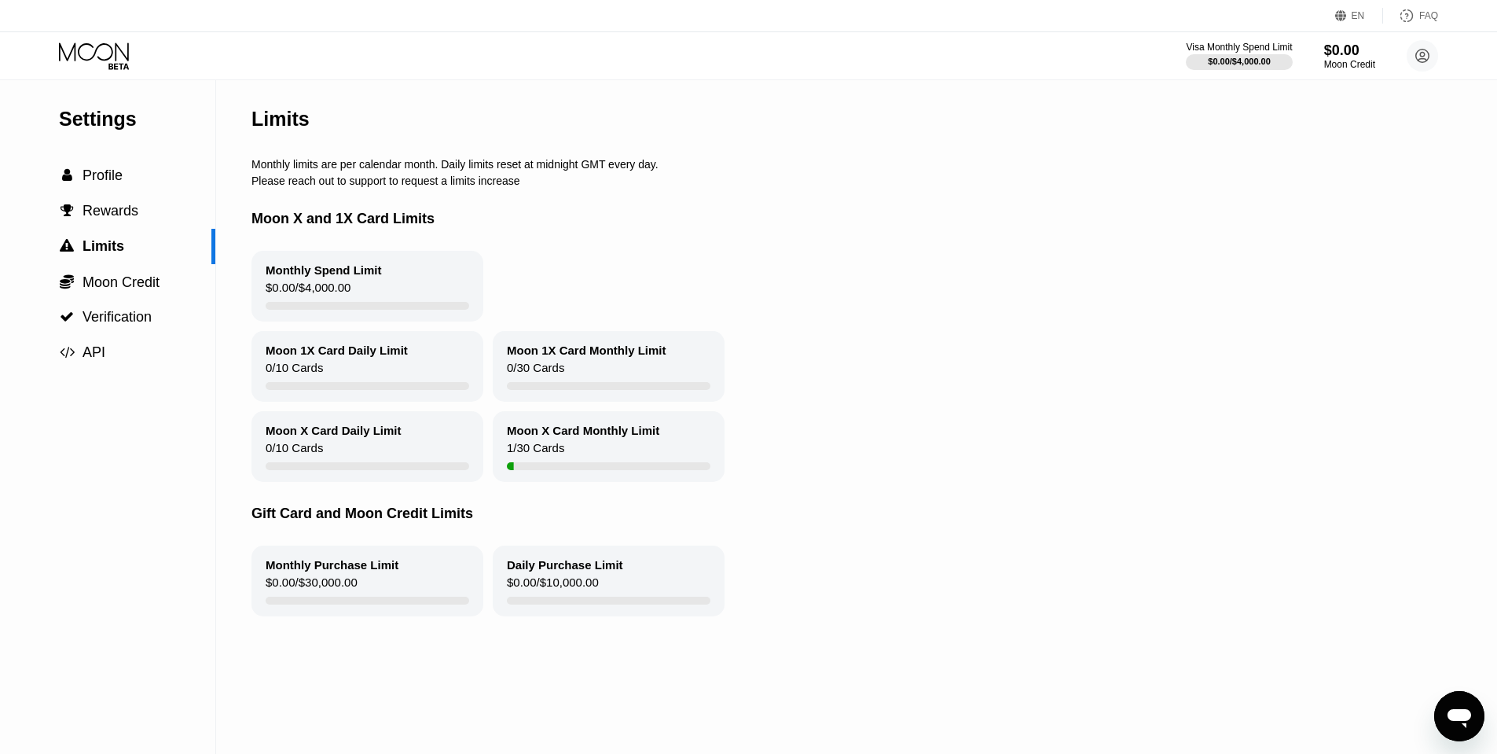
drag, startPoint x: 399, startPoint y: 383, endPoint x: 618, endPoint y: 476, distance: 237.3
click at [574, 431] on div "Monthly Spend Limit $0.00 / $4,000.00 Moon 1X Card Daily Limit 0 / 10 Cards Moo…" at bounding box center [849, 366] width 1197 height 231
drag, startPoint x: 585, startPoint y: 459, endPoint x: 518, endPoint y: 421, distance: 76.7
click at [523, 424] on div "Moon X Card Monthly Limit 1 / 30 Cards" at bounding box center [609, 446] width 232 height 71
drag, startPoint x: 518, startPoint y: 421, endPoint x: 590, endPoint y: 457, distance: 80.8
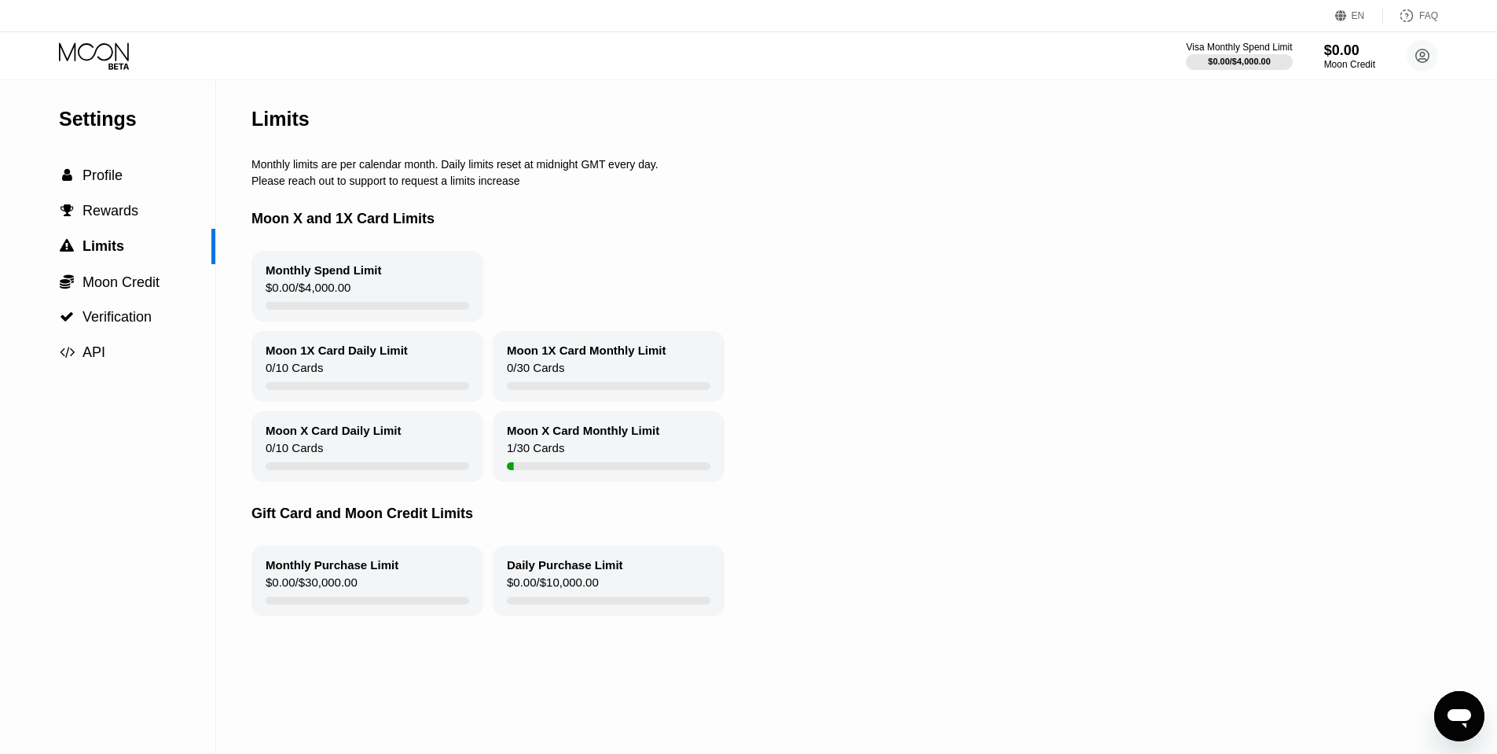
click at [589, 457] on div "Moon X Card Monthly Limit 1 / 30 Cards" at bounding box center [609, 446] width 232 height 71
click at [590, 457] on div "Moon X Card Monthly Limit 1 / 30 Cards" at bounding box center [609, 446] width 232 height 71
drag, startPoint x: 269, startPoint y: 505, endPoint x: 598, endPoint y: 510, distance: 329.3
click at [597, 510] on div "Gift Card and Moon Credit Limits" at bounding box center [849, 514] width 1197 height 64
click at [598, 510] on div "Gift Card and Moon Credit Limits" at bounding box center [849, 514] width 1197 height 64
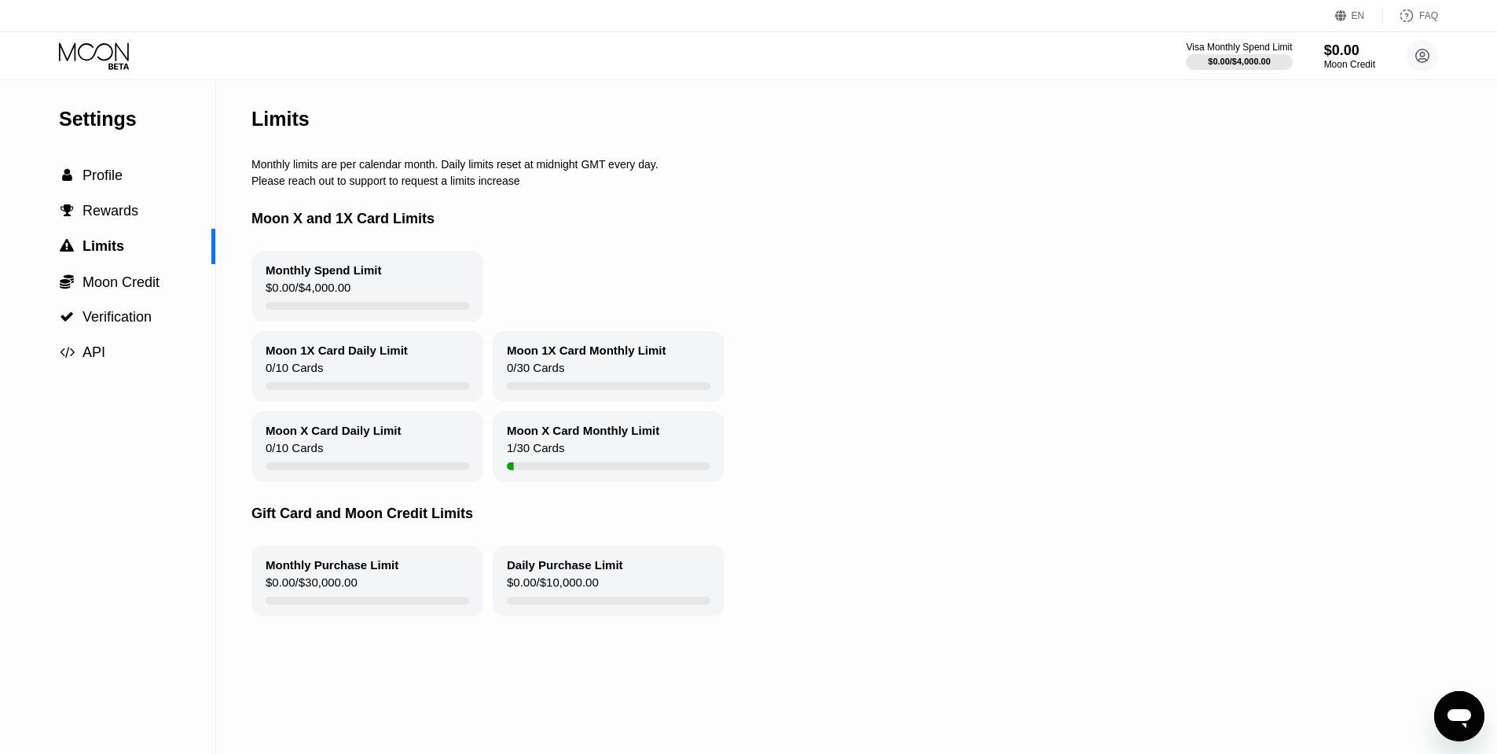
drag, startPoint x: 552, startPoint y: 514, endPoint x: 337, endPoint y: 505, distance: 215.5
click at [337, 505] on div "Gift Card and Moon Credit Limits" at bounding box center [849, 514] width 1197 height 64
drag, startPoint x: 398, startPoint y: 595, endPoint x: 440, endPoint y: 595, distance: 42.4
click at [440, 595] on div "Monthly Purchase Limit $0.00 / $30,000.00" at bounding box center [367, 580] width 232 height 71
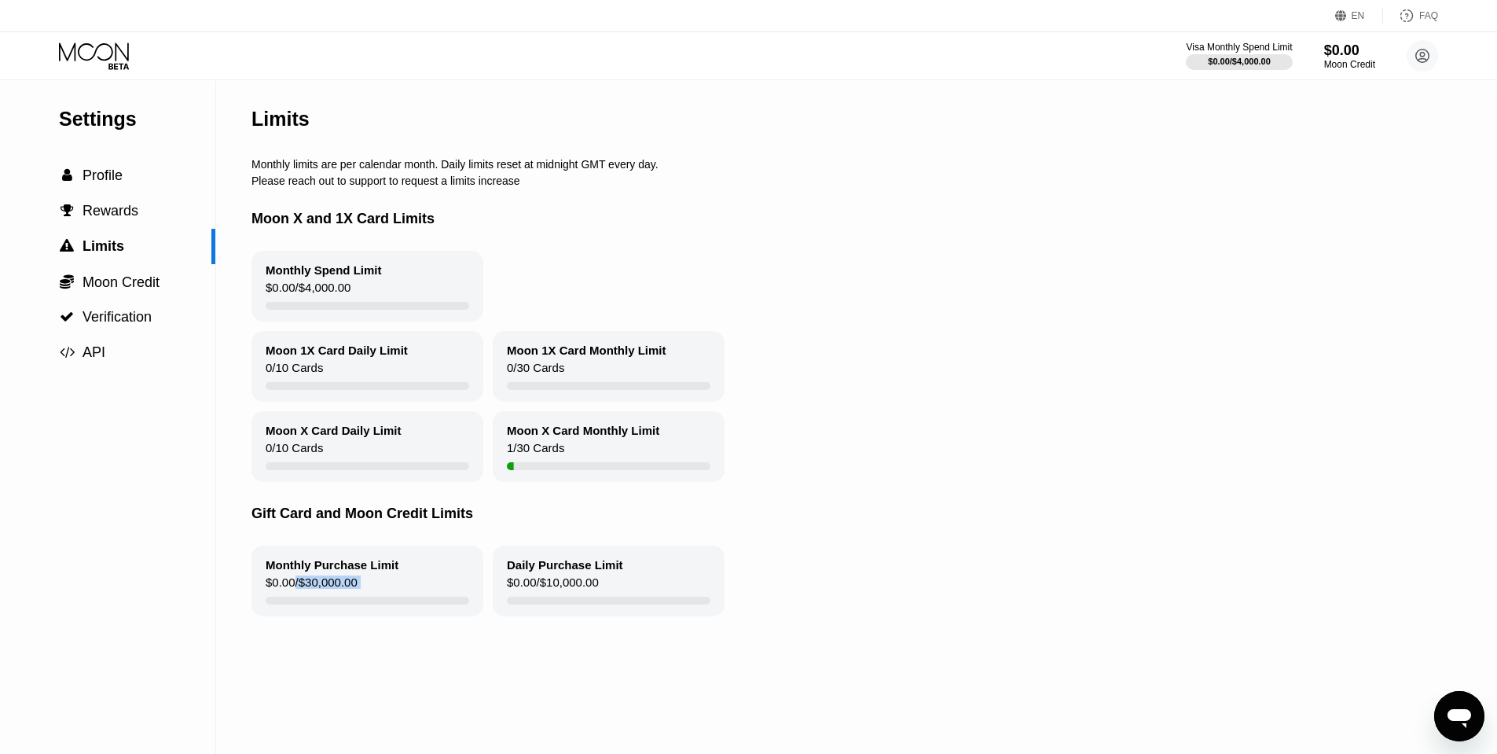
click at [292, 556] on div "Monthly Purchase Limit $0.00 / $30,000.00" at bounding box center [367, 580] width 232 height 71
click at [295, 508] on div "Gift Card and Moon Credit Limits" at bounding box center [849, 514] width 1197 height 64
click at [350, 185] on div "Please reach out to support to request a limits increase" at bounding box center [849, 180] width 1197 height 13
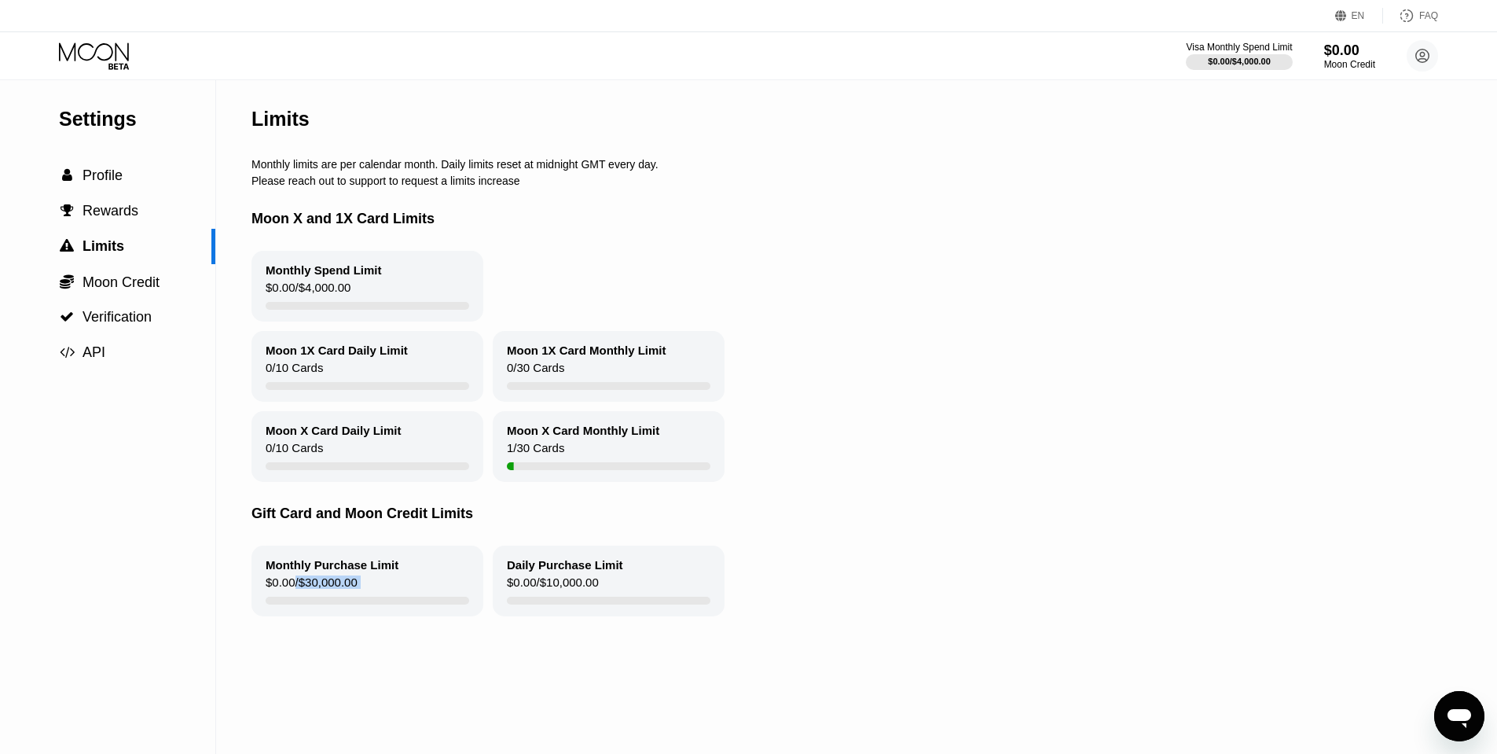
click at [350, 185] on div "Please reach out to support to request a limits increase" at bounding box center [849, 180] width 1197 height 13
click at [90, 350] on span "API" at bounding box center [94, 352] width 23 height 16
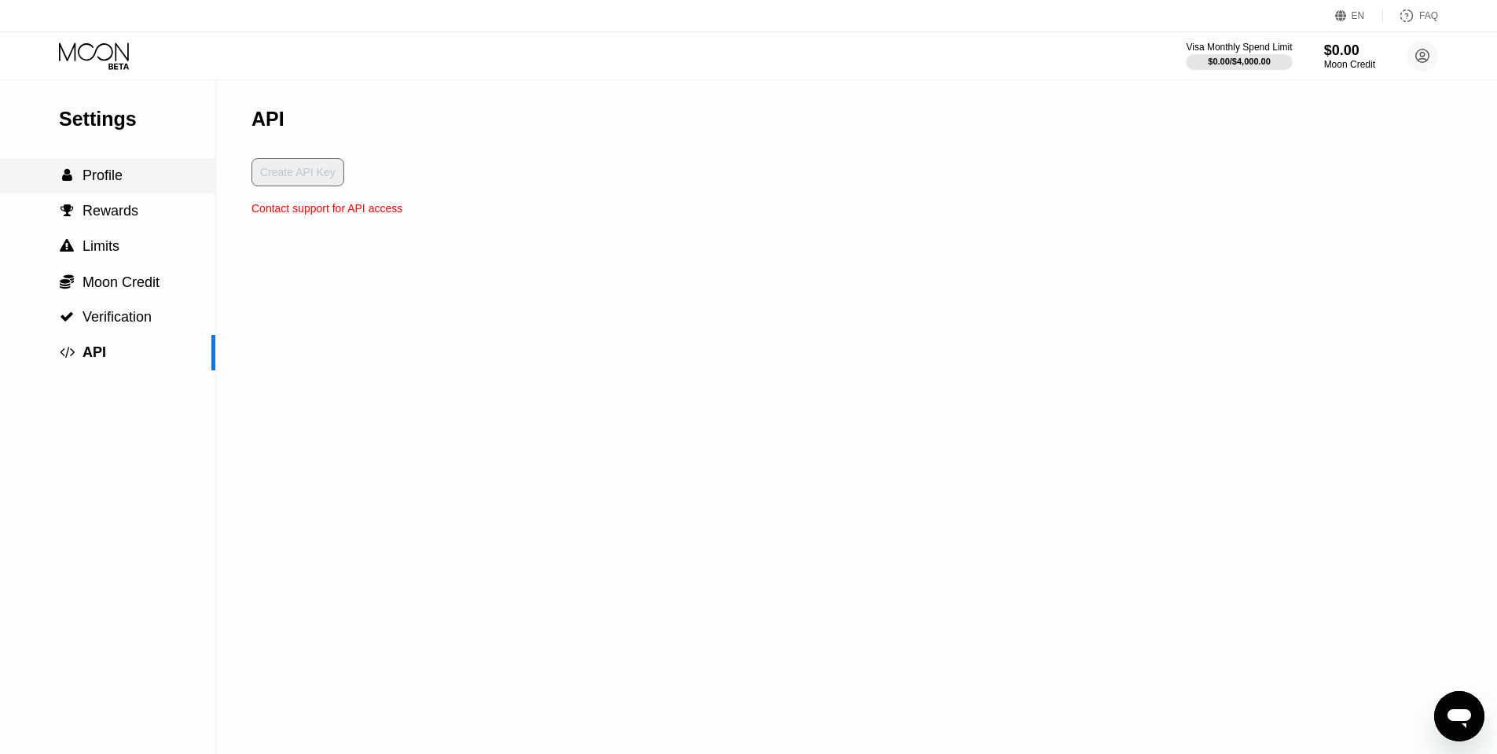
click at [114, 181] on span "Profile" at bounding box center [103, 175] width 40 height 16
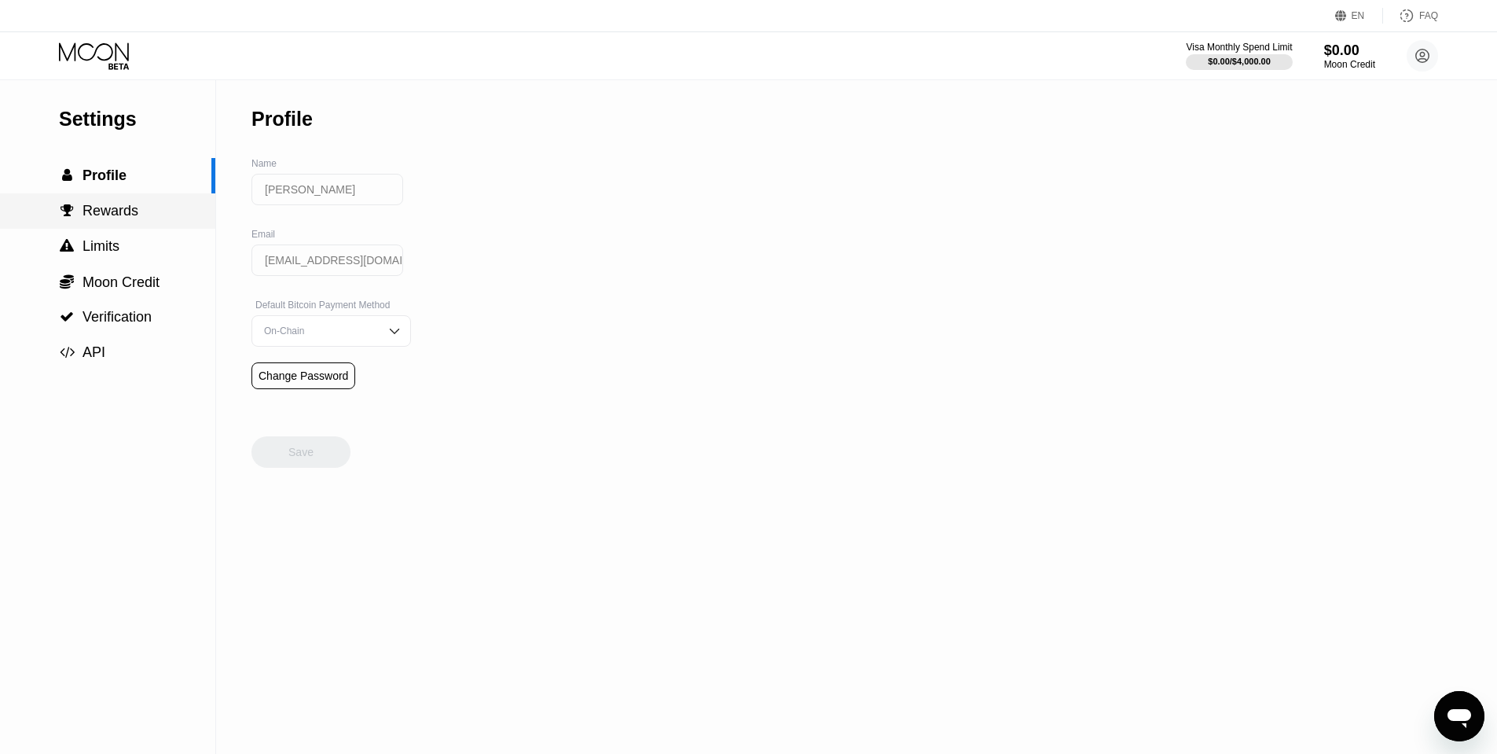
click at [124, 196] on div " Rewards" at bounding box center [107, 210] width 215 height 35
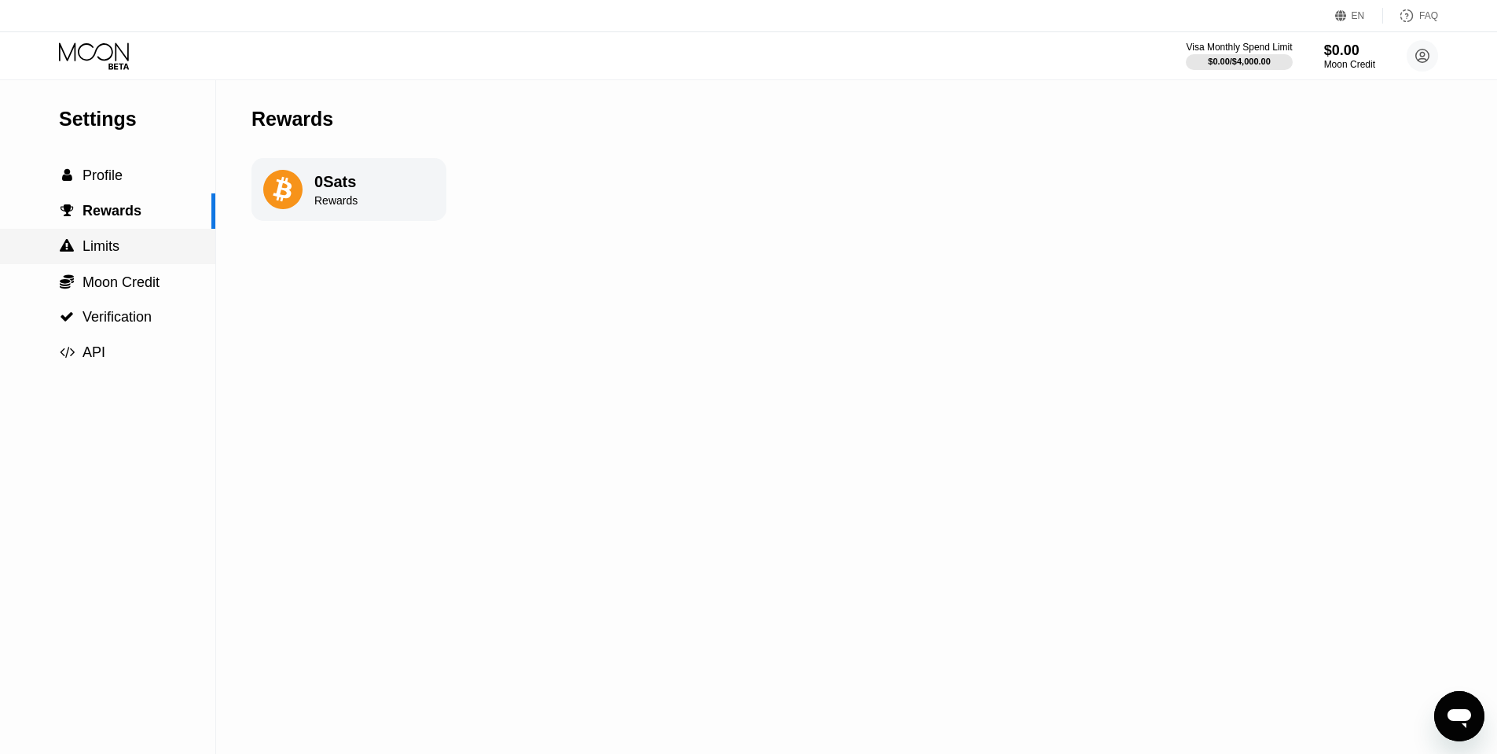
click at [123, 234] on div " Limits" at bounding box center [107, 246] width 215 height 35
